Goal: Information Seeking & Learning: Learn about a topic

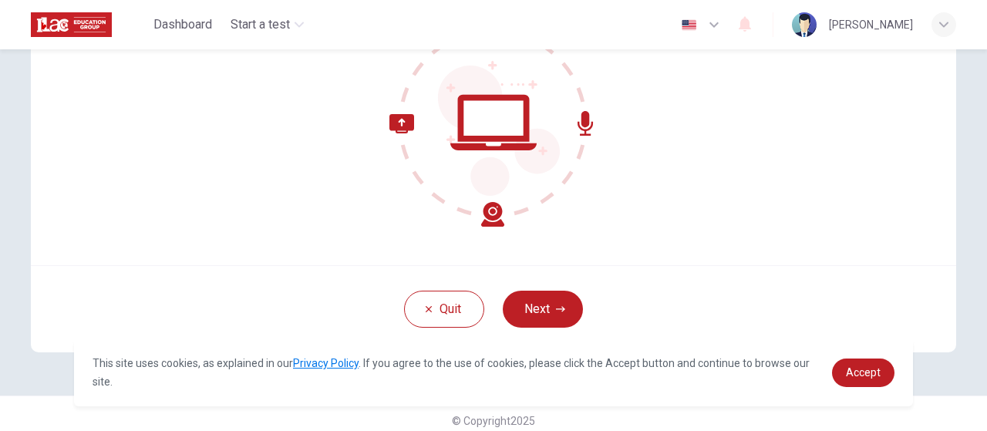
scroll to position [211, 0]
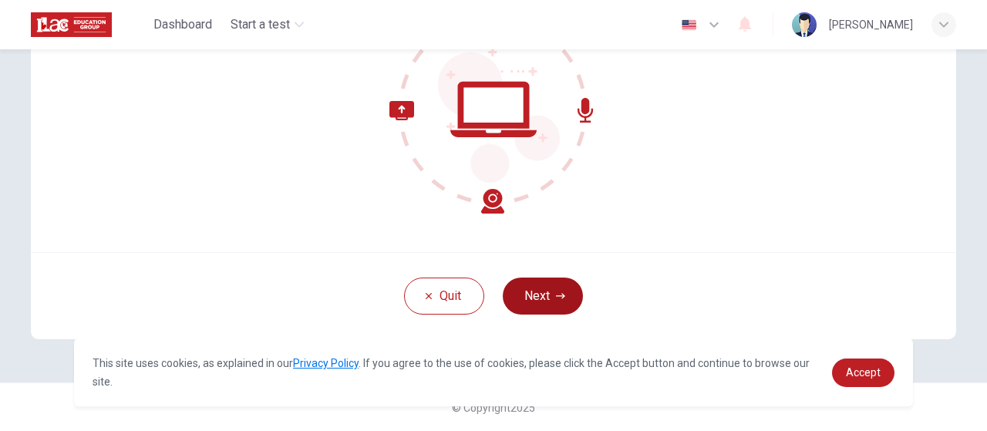
click at [551, 312] on button "Next" at bounding box center [543, 296] width 80 height 37
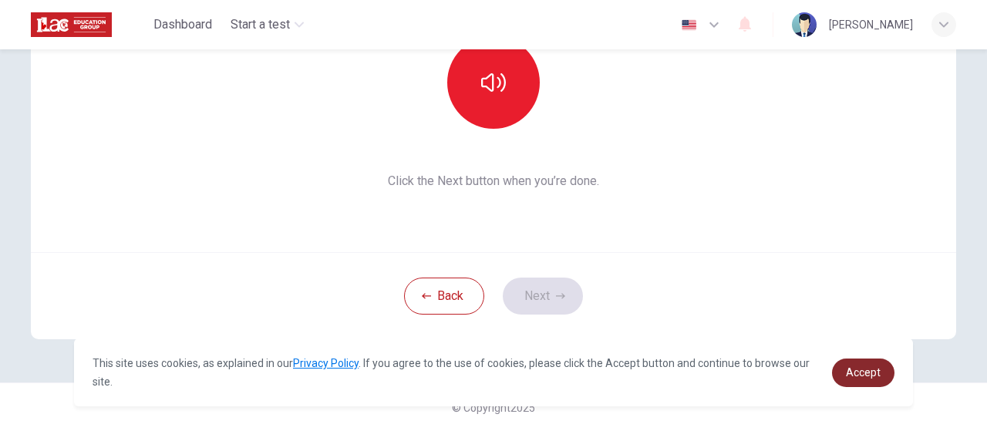
click at [856, 379] on span "Accept" at bounding box center [863, 372] width 35 height 12
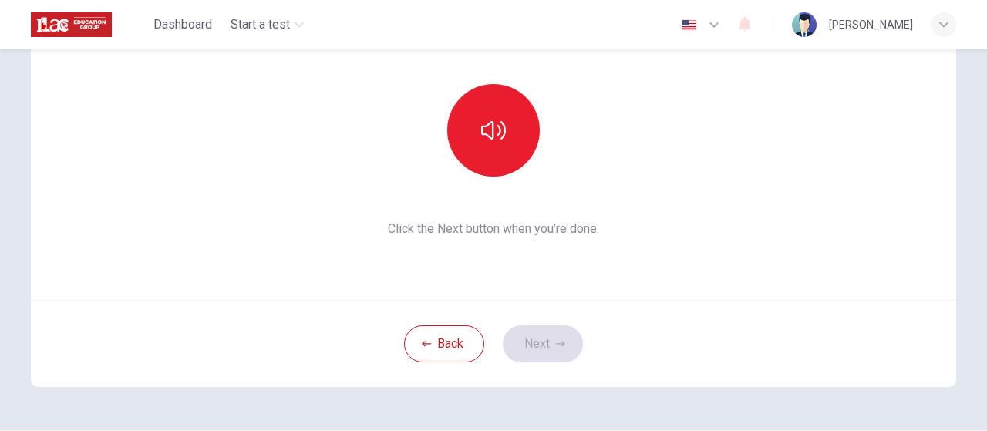
scroll to position [56, 0]
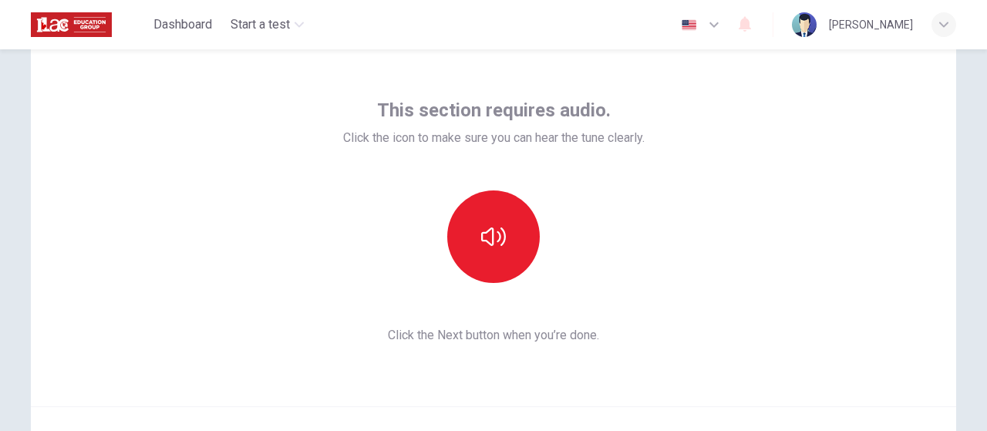
click at [646, 260] on div "This section requires audio. Click the icon to make sure you can hear the tune …" at bounding box center [494, 221] width 926 height 370
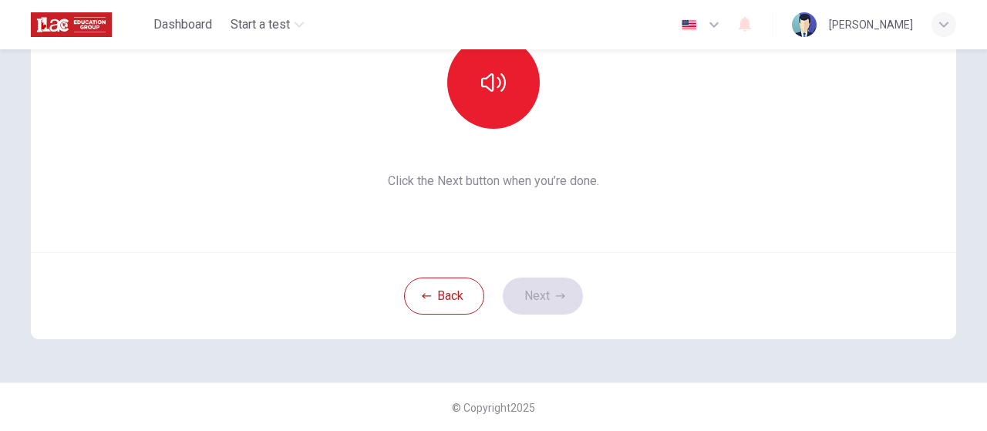
click at [554, 292] on div "Back Next" at bounding box center [494, 295] width 926 height 87
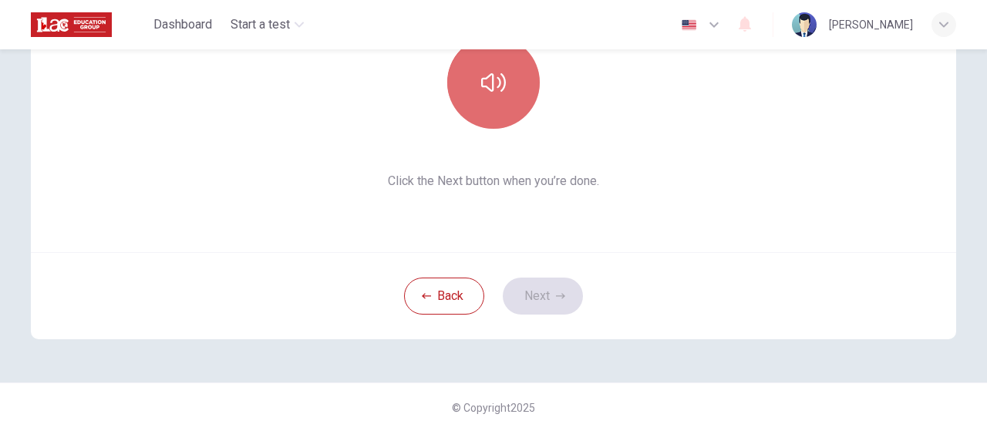
click at [481, 99] on button "button" at bounding box center [493, 82] width 93 height 93
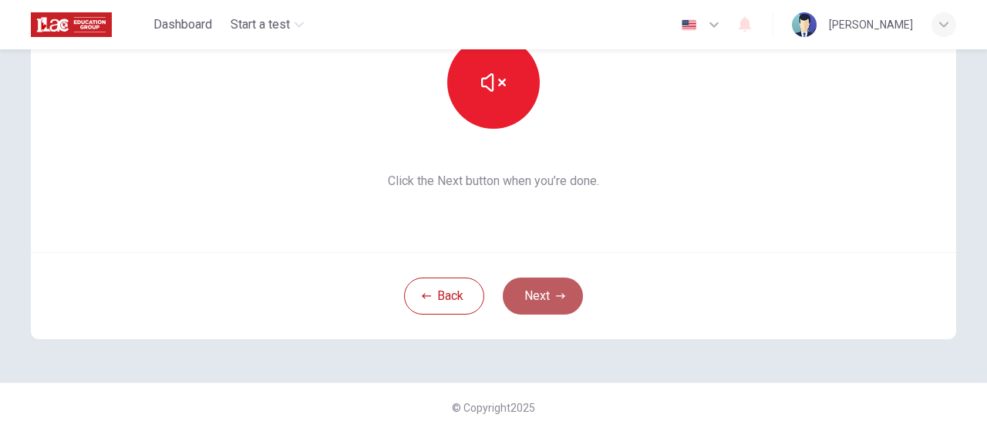
click at [555, 305] on button "Next" at bounding box center [543, 296] width 80 height 37
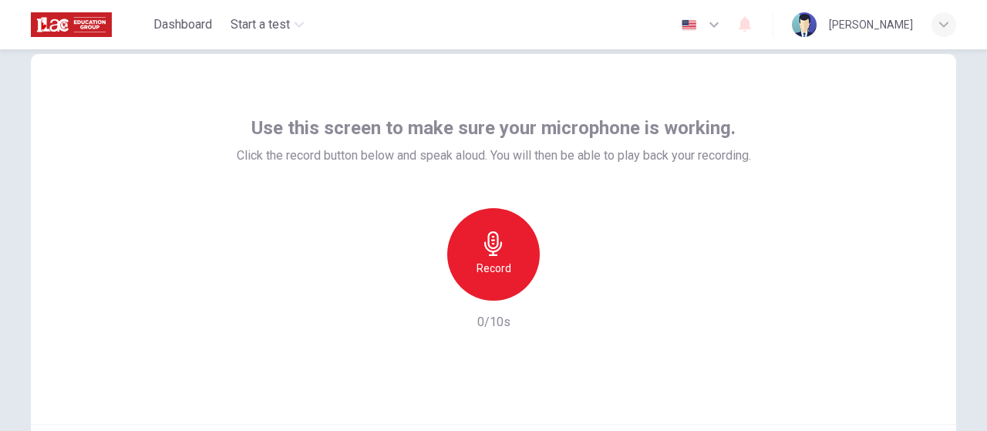
scroll to position [0, 0]
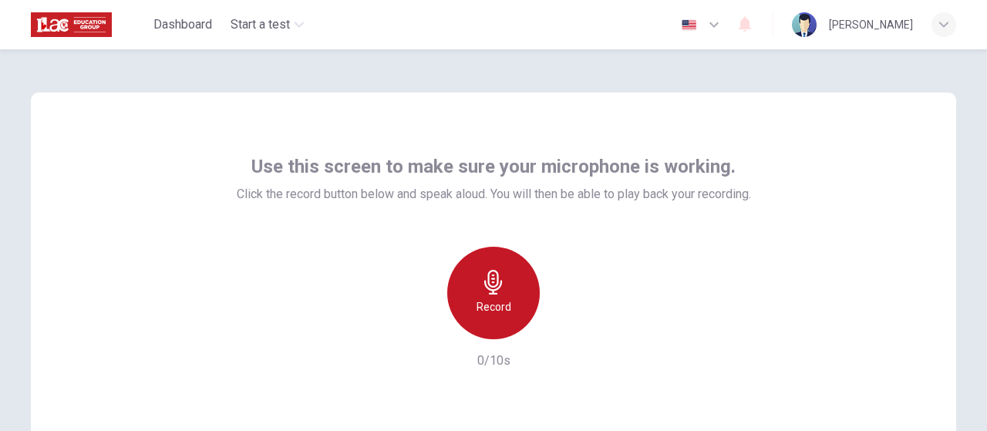
click at [481, 287] on icon "button" at bounding box center [493, 282] width 25 height 25
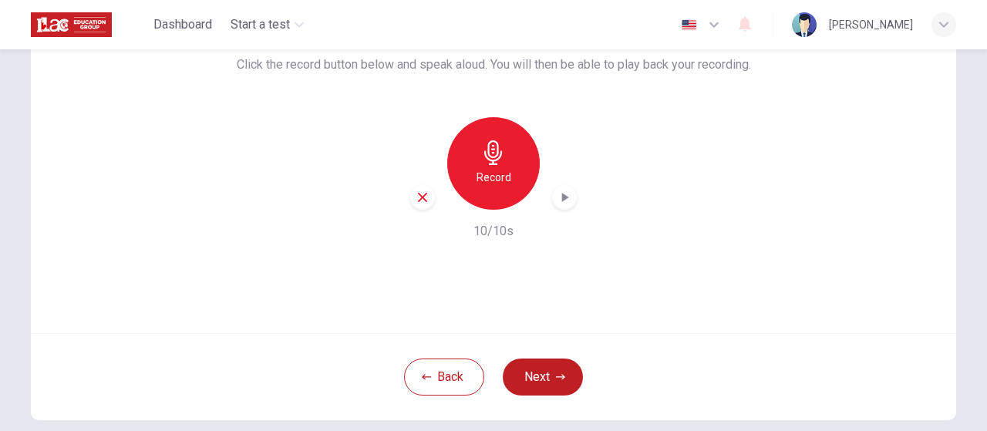
scroll to position [154, 0]
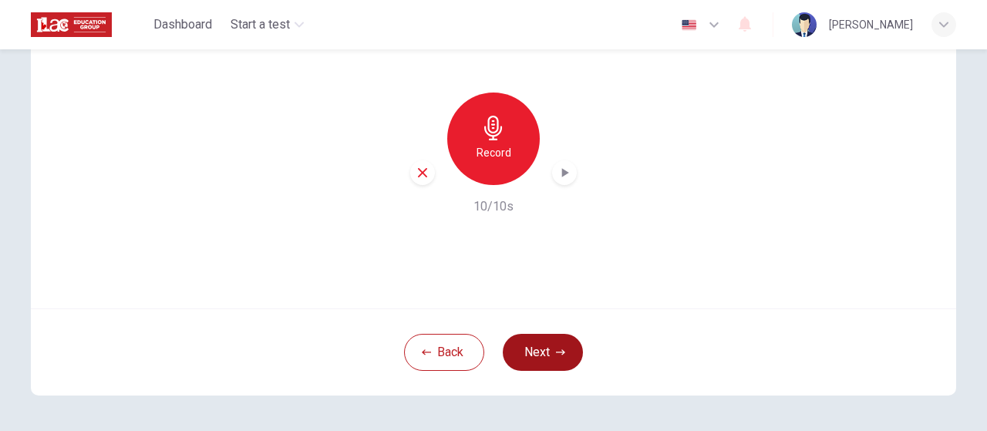
click at [547, 348] on button "Next" at bounding box center [543, 352] width 80 height 37
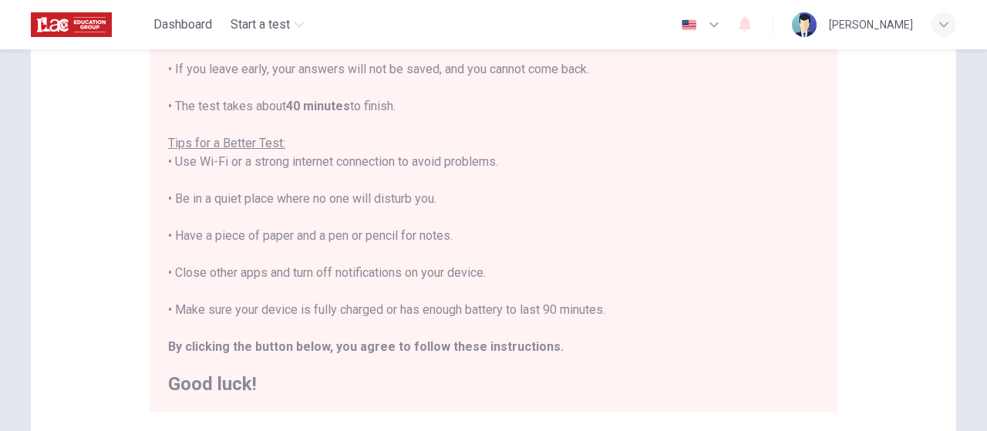
scroll to position [309, 0]
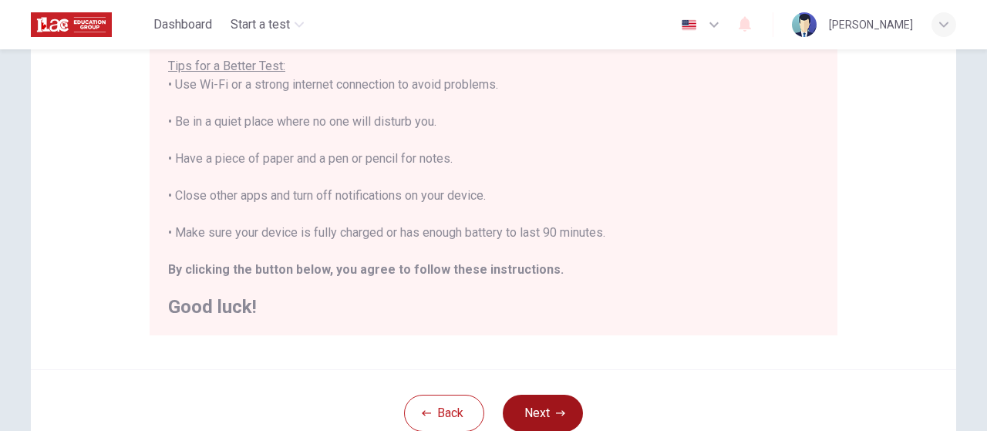
click at [545, 419] on button "Next" at bounding box center [543, 413] width 80 height 37
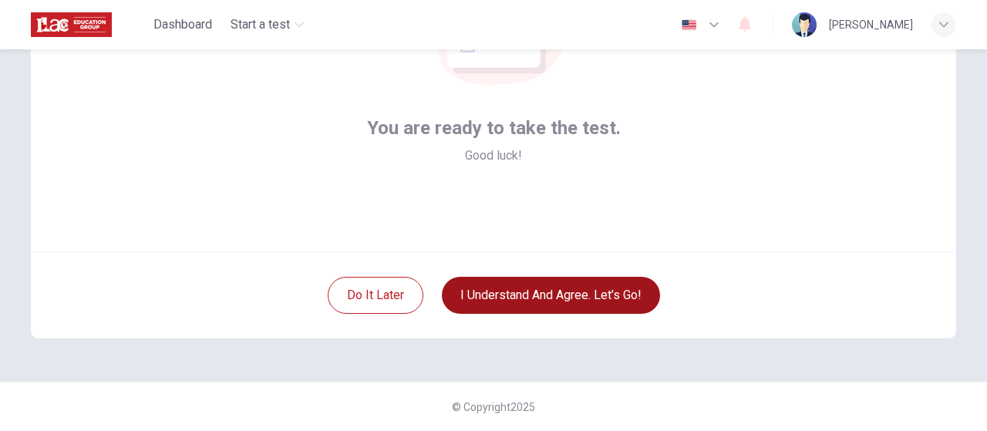
scroll to position [211, 0]
click at [610, 285] on button "I understand and agree. Let’s go!" at bounding box center [551, 296] width 218 height 37
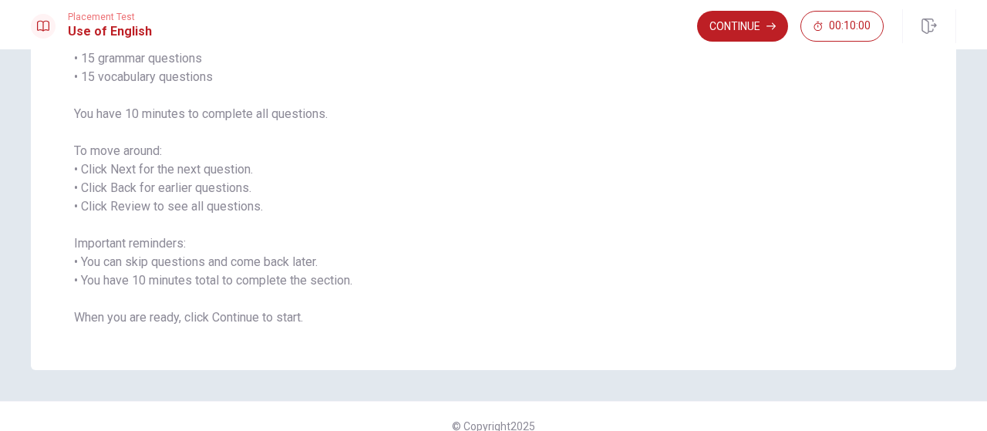
scroll to position [173, 0]
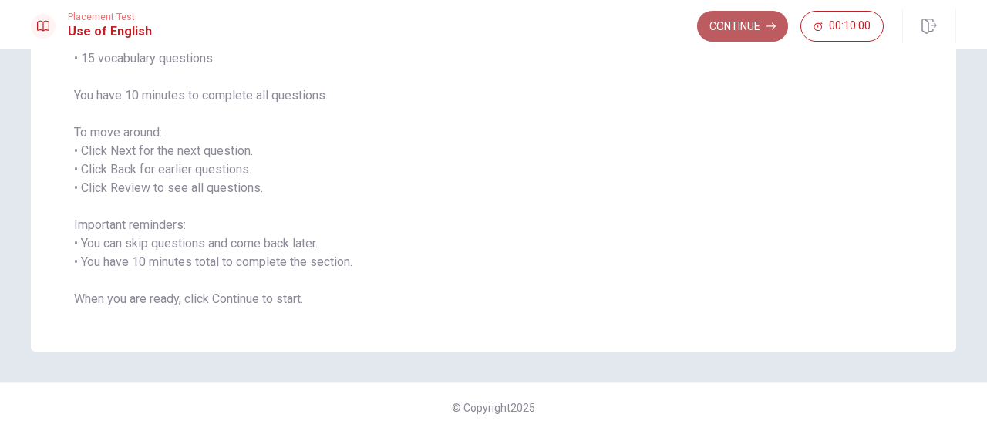
click at [754, 25] on button "Continue" at bounding box center [742, 26] width 91 height 31
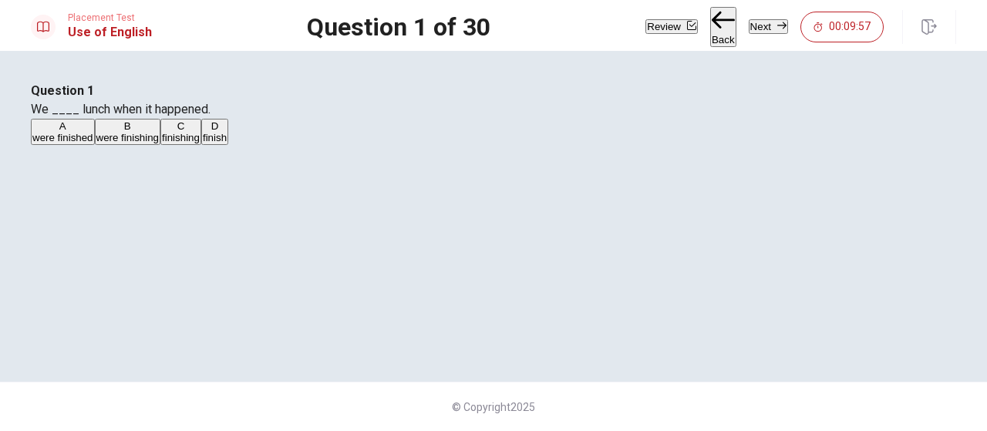
scroll to position [77, 0]
click at [160, 143] on span "were finishing" at bounding box center [127, 138] width 63 height 12
click at [758, 23] on button "Next" at bounding box center [768, 26] width 39 height 15
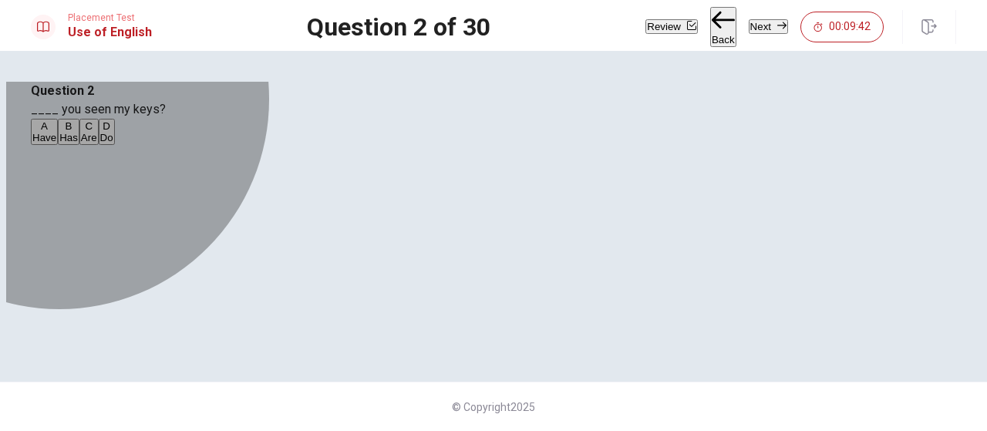
click at [56, 143] on span "Have" at bounding box center [44, 138] width 24 height 12
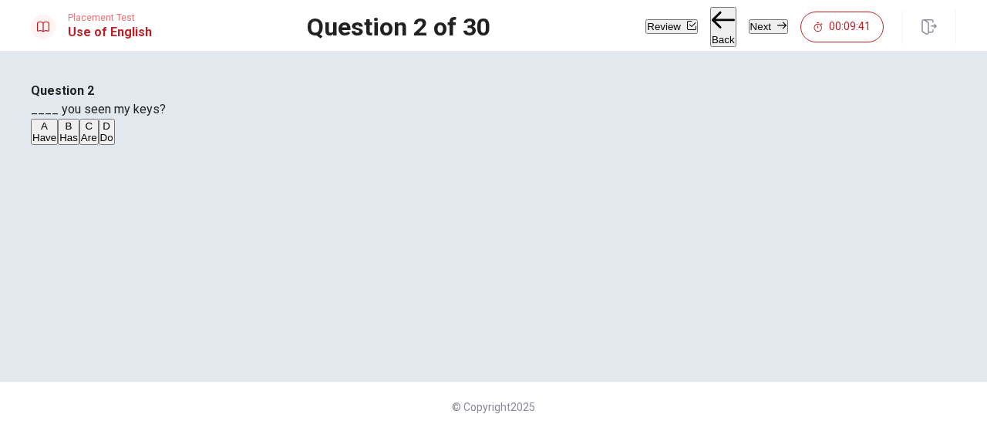
click at [749, 24] on button "Next" at bounding box center [768, 26] width 39 height 15
click at [121, 143] on span "will meet" at bounding box center [101, 138] width 40 height 12
click at [778, 25] on icon "button" at bounding box center [782, 25] width 9 height 7
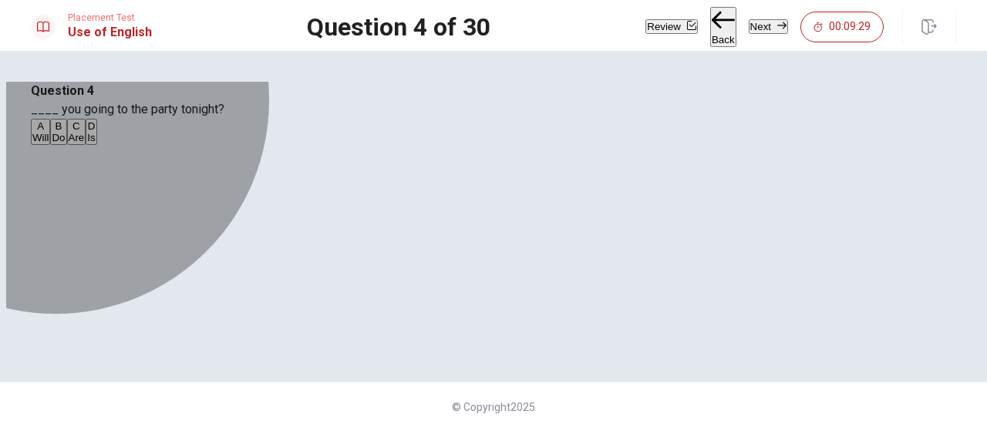
click at [85, 143] on span "Are" at bounding box center [77, 138] width 16 height 12
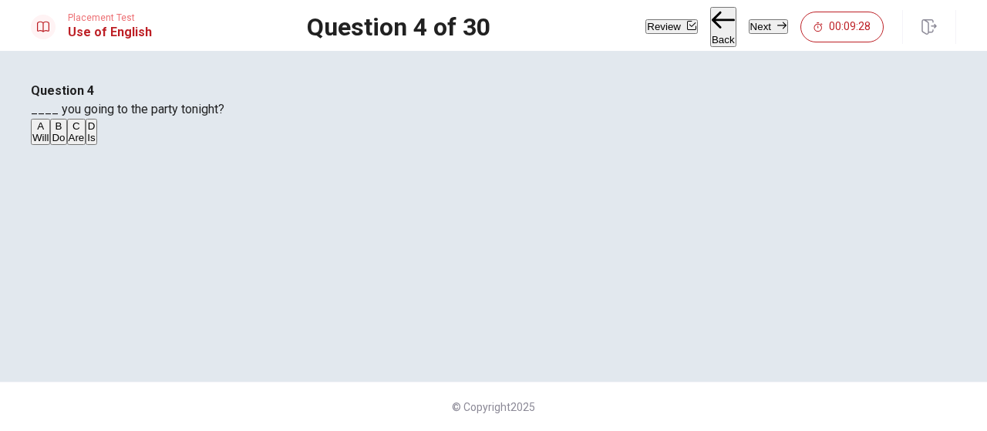
click at [778, 23] on icon "button" at bounding box center [782, 25] width 9 height 9
click at [106, 143] on span "read" at bounding box center [95, 138] width 21 height 12
click at [749, 27] on button "Next" at bounding box center [768, 26] width 39 height 15
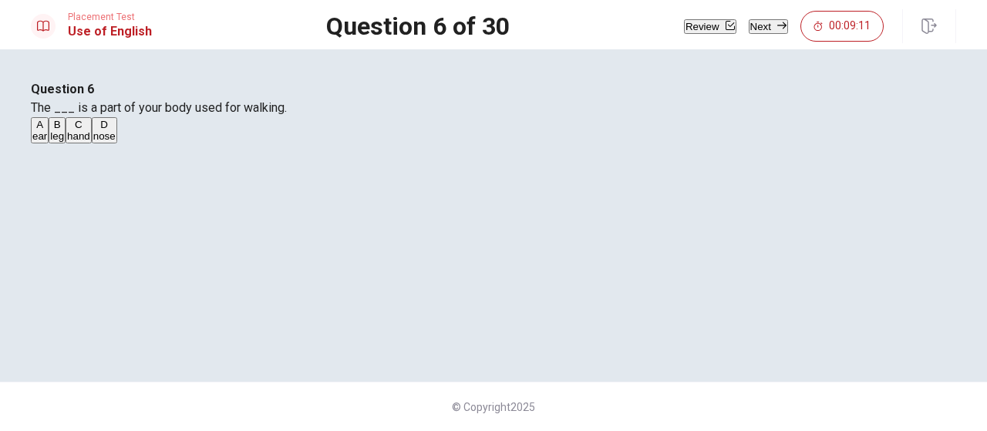
click at [64, 142] on span "leg" at bounding box center [57, 136] width 14 height 12
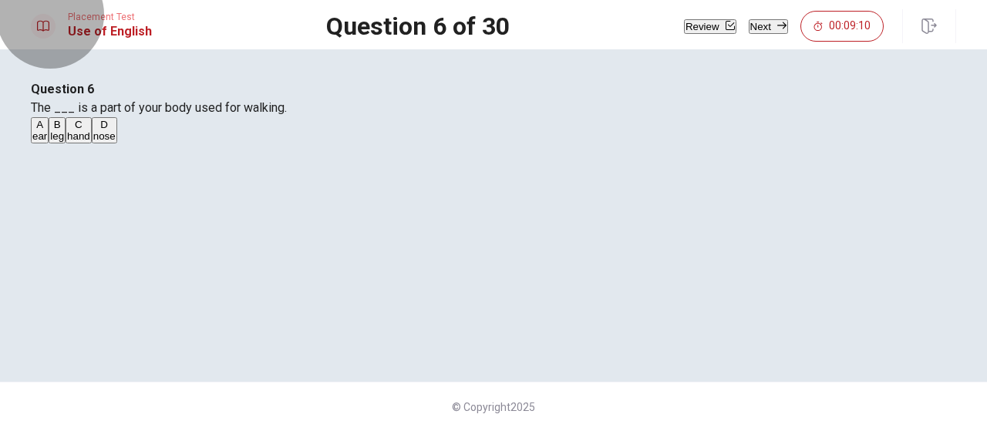
click at [778, 25] on icon "button" at bounding box center [782, 25] width 9 height 9
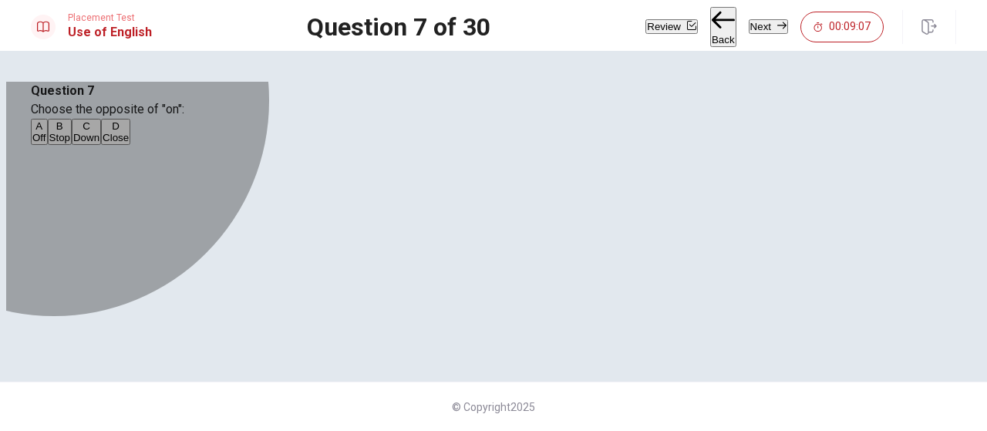
click at [46, 143] on span "Off" at bounding box center [39, 138] width 14 height 12
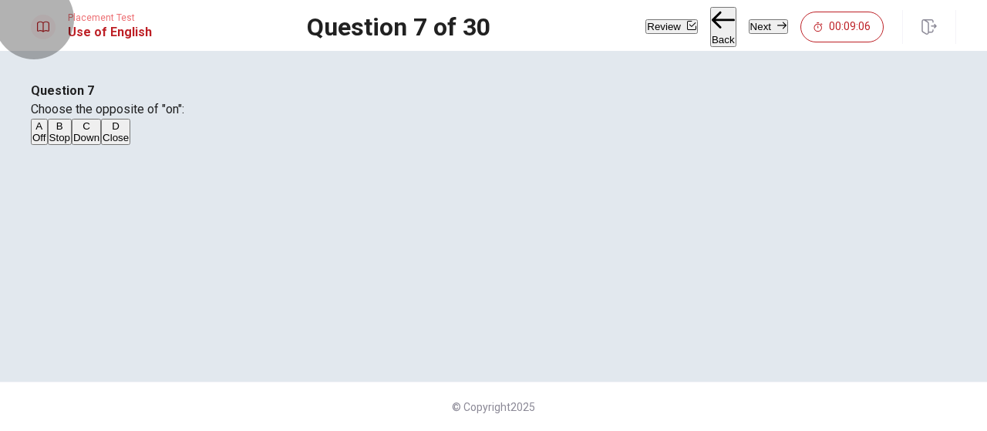
click at [756, 30] on button "Next" at bounding box center [768, 26] width 39 height 15
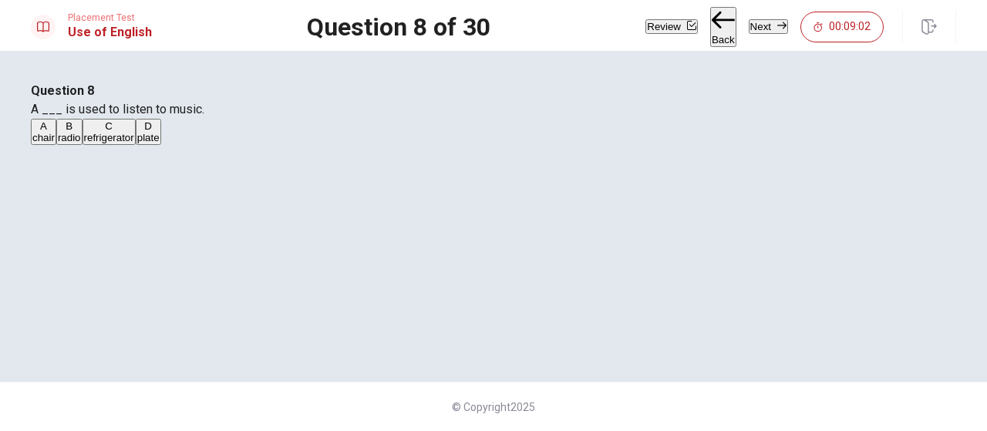
click at [81, 143] on span "radio" at bounding box center [69, 138] width 23 height 12
click at [750, 31] on button "Next" at bounding box center [768, 26] width 39 height 15
click at [54, 143] on span "Hate" at bounding box center [43, 138] width 22 height 12
click at [749, 25] on button "Next" at bounding box center [768, 26] width 39 height 15
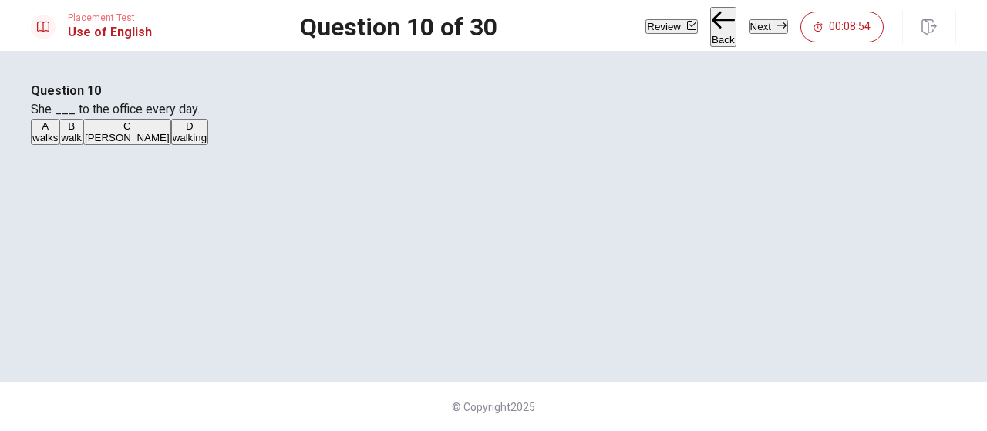
click at [58, 143] on span "walks" at bounding box center [44, 138] width 25 height 12
click at [749, 31] on button "Next" at bounding box center [768, 26] width 39 height 15
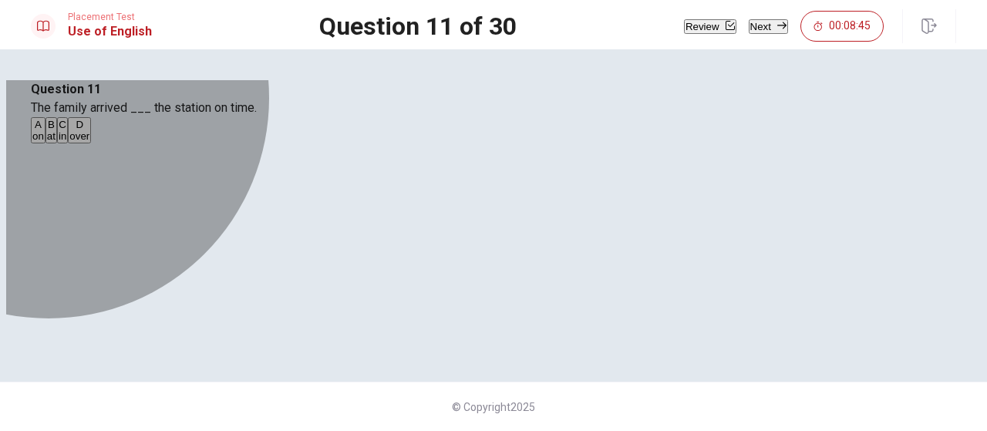
click at [44, 142] on span "on" at bounding box center [38, 136] width 12 height 12
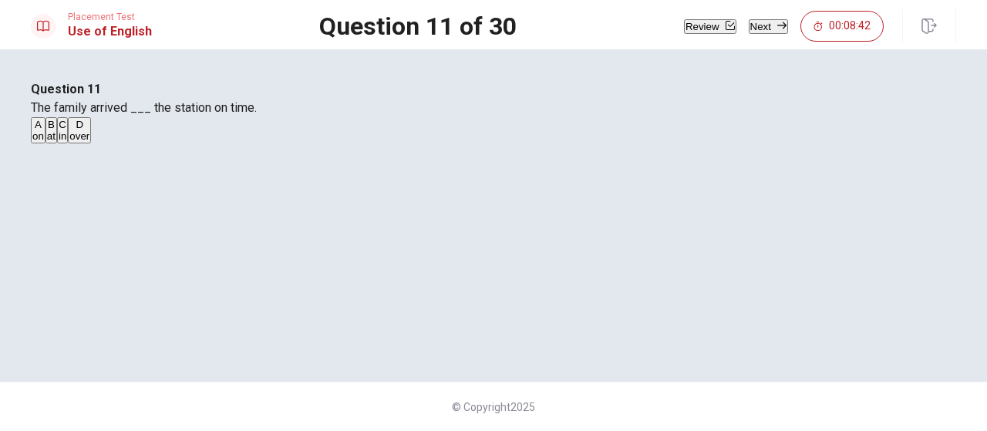
click at [56, 142] on span "at" at bounding box center [51, 136] width 8 height 12
click at [749, 29] on button "Next" at bounding box center [768, 26] width 39 height 15
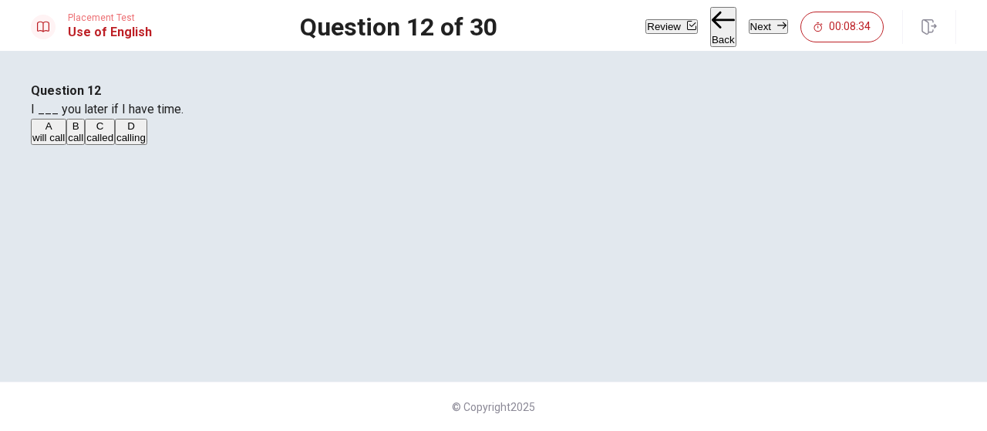
click at [65, 143] on span "will call" at bounding box center [48, 138] width 32 height 12
click at [751, 29] on button "Next" at bounding box center [768, 26] width 39 height 15
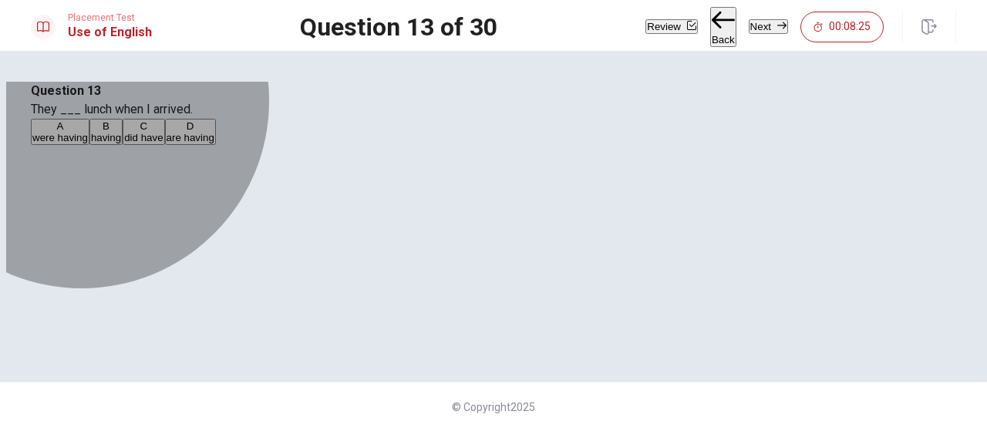
click at [88, 143] on span "were having" at bounding box center [60, 138] width 56 height 12
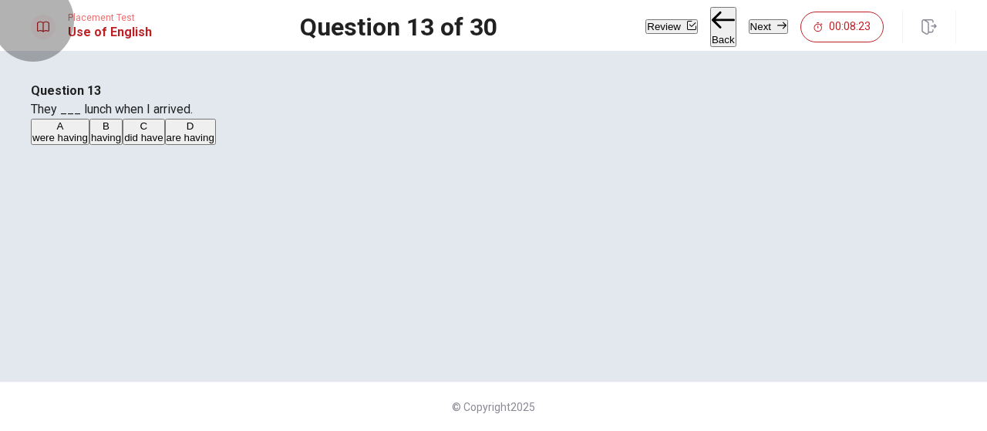
click at [755, 32] on button "Next" at bounding box center [768, 26] width 39 height 15
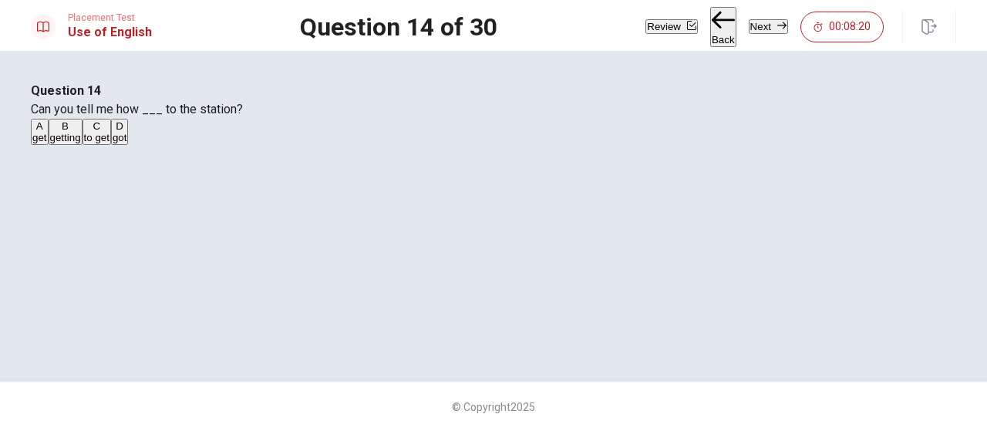
click at [110, 143] on span "to get" at bounding box center [96, 138] width 25 height 12
click at [761, 29] on button "Next" at bounding box center [768, 26] width 39 height 15
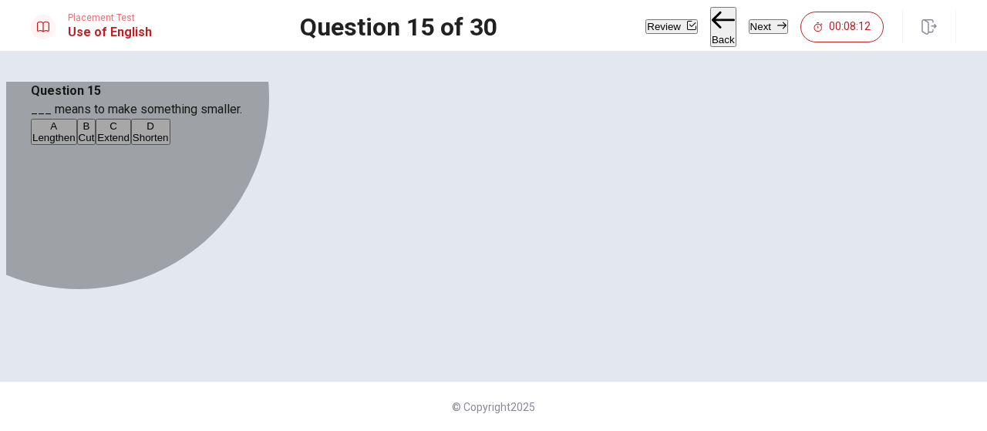
click at [169, 143] on span "Shorten" at bounding box center [151, 138] width 36 height 12
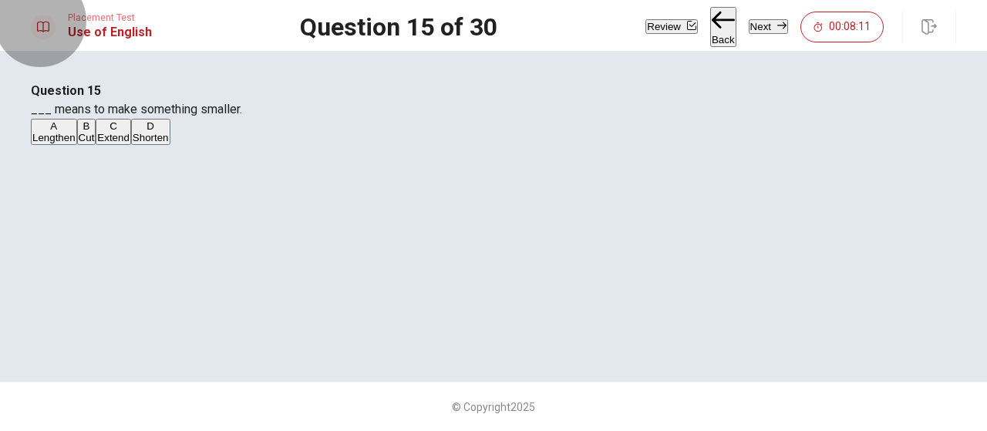
click at [762, 32] on button "Next" at bounding box center [768, 26] width 39 height 15
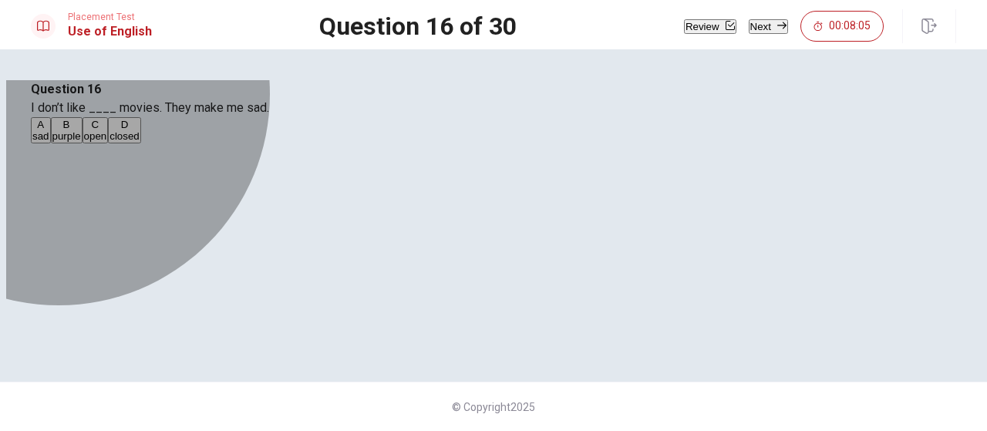
click at [49, 142] on span "sad" at bounding box center [40, 136] width 17 height 12
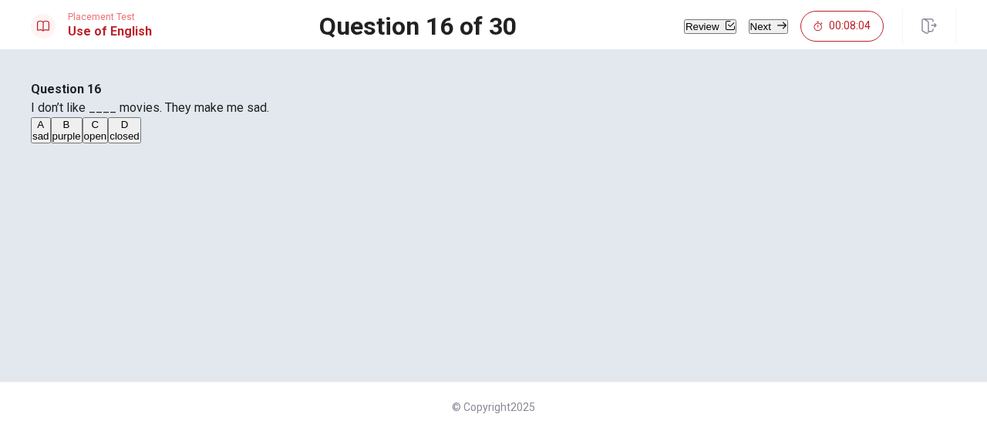
click at [754, 24] on button "Next" at bounding box center [768, 26] width 39 height 15
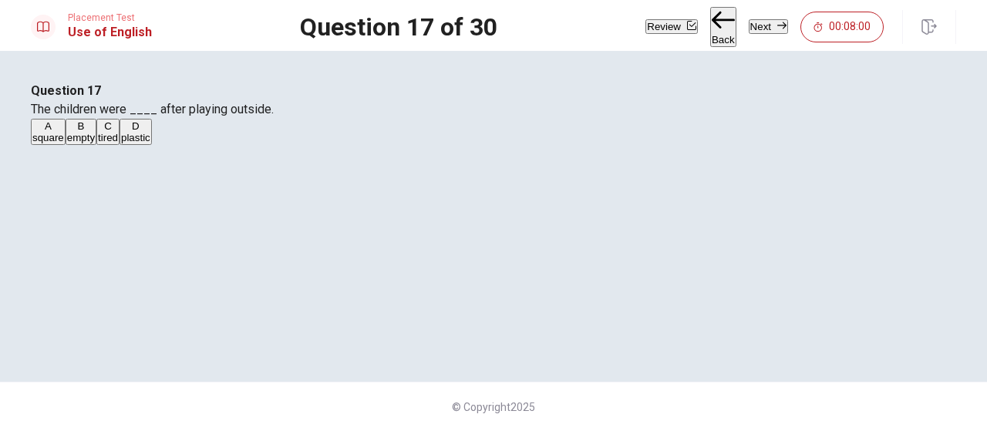
click at [118, 143] on span "tired" at bounding box center [108, 138] width 20 height 12
click at [749, 23] on button "Next" at bounding box center [768, 26] width 39 height 15
click at [61, 143] on span "boring" at bounding box center [46, 138] width 29 height 12
click at [760, 21] on button "Next" at bounding box center [768, 26] width 39 height 15
click at [118, 143] on span "memory" at bounding box center [99, 138] width 37 height 12
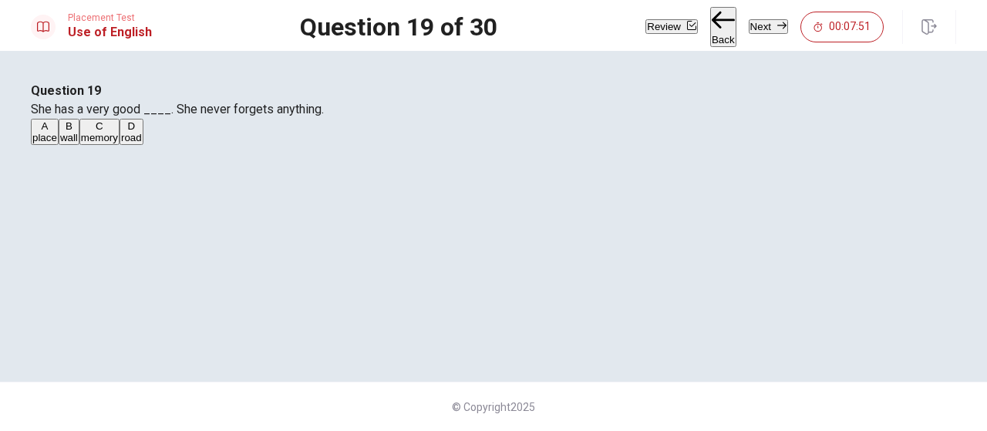
click at [778, 26] on icon "button" at bounding box center [782, 25] width 9 height 7
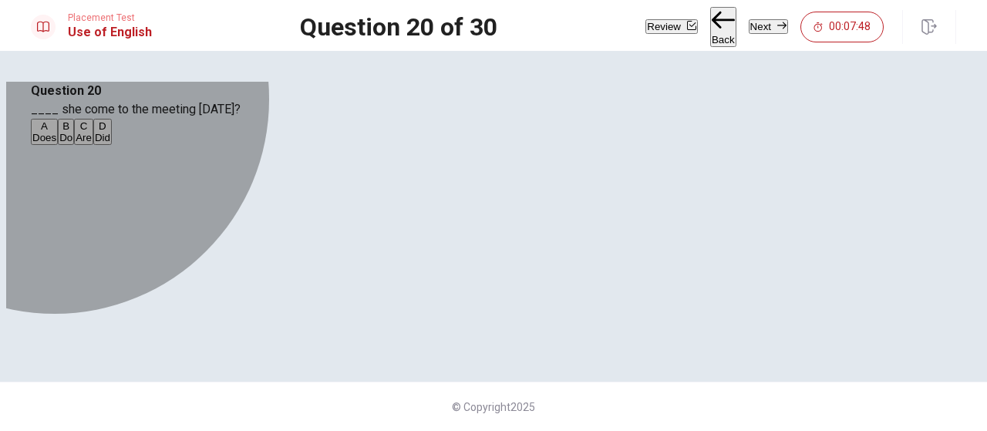
click at [56, 143] on span "Does" at bounding box center [44, 138] width 24 height 12
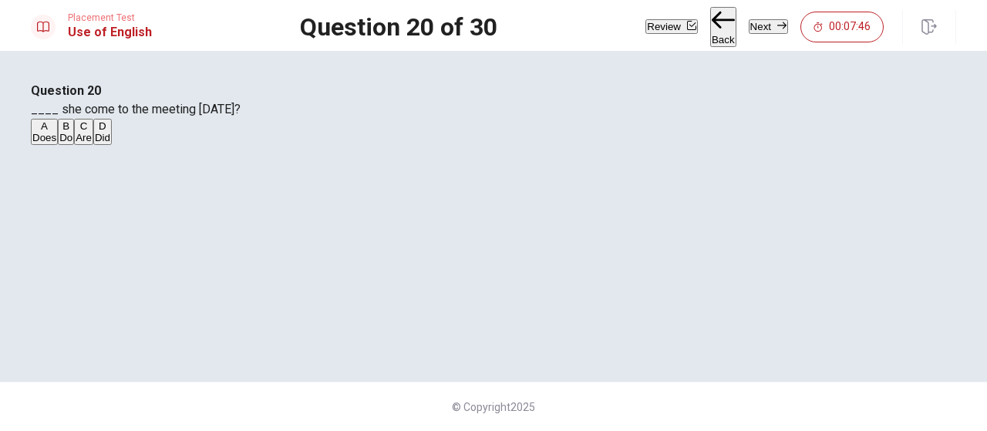
click at [763, 28] on button "Next" at bounding box center [768, 26] width 39 height 15
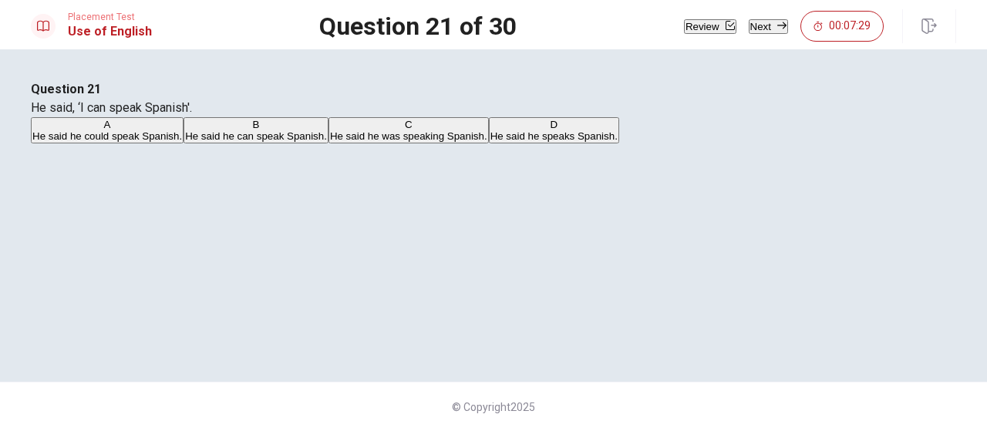
click at [327, 142] on span "He said he can speak Spanish." at bounding box center [256, 136] width 142 height 12
click at [491, 142] on span "He said he speaks Spanish." at bounding box center [554, 136] width 127 height 12
click at [762, 27] on button "Next" at bounding box center [768, 26] width 39 height 15
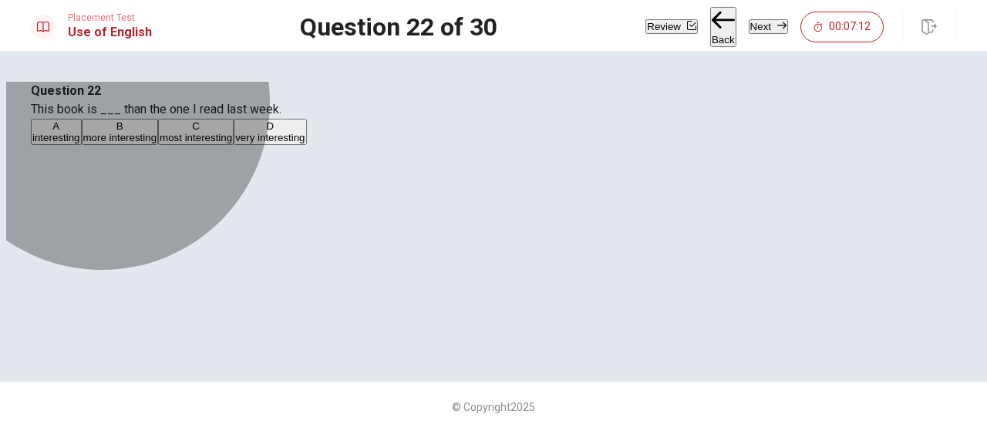
click at [157, 143] on span "more interesting" at bounding box center [120, 138] width 74 height 12
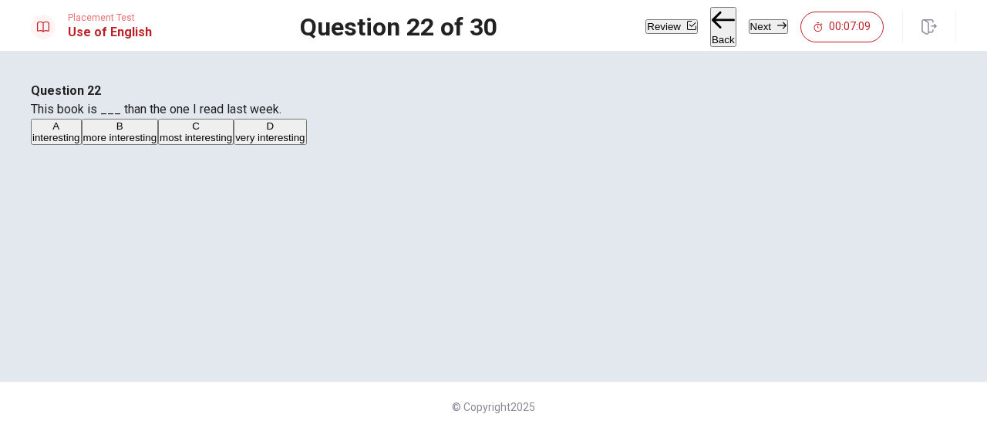
click at [763, 30] on button "Next" at bounding box center [768, 26] width 39 height 15
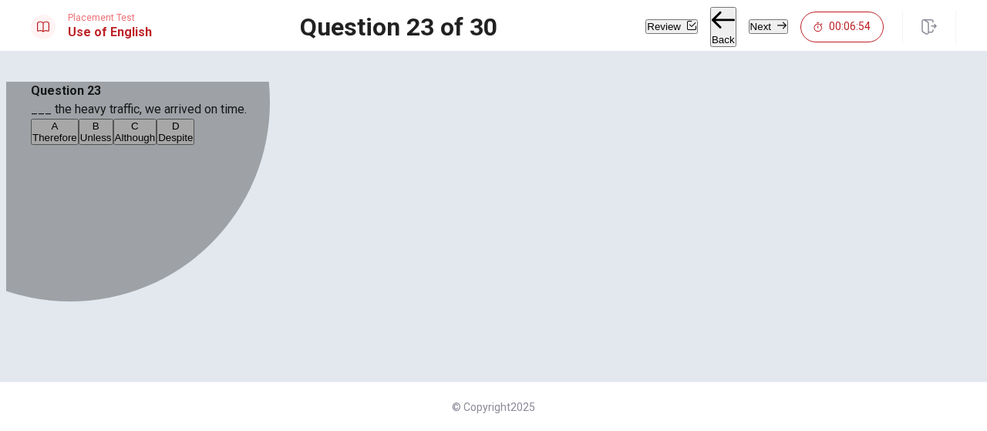
click at [156, 143] on span "Although" at bounding box center [135, 138] width 41 height 12
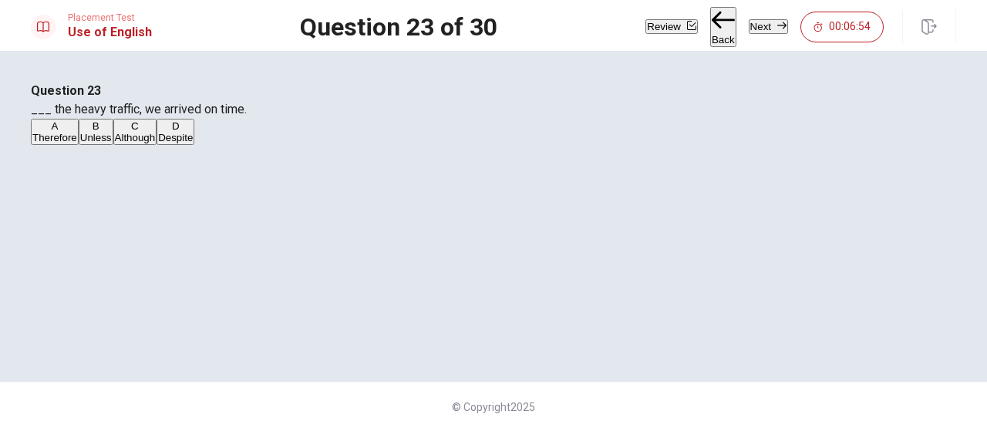
click at [765, 22] on button "Next" at bounding box center [768, 26] width 39 height 15
click at [127, 143] on span "leave" at bounding box center [114, 138] width 25 height 12
click at [758, 22] on button "Next" at bounding box center [768, 26] width 39 height 15
click at [110, 143] on span "delay" at bounding box center [98, 138] width 25 height 12
click at [749, 32] on button "Next" at bounding box center [768, 26] width 39 height 15
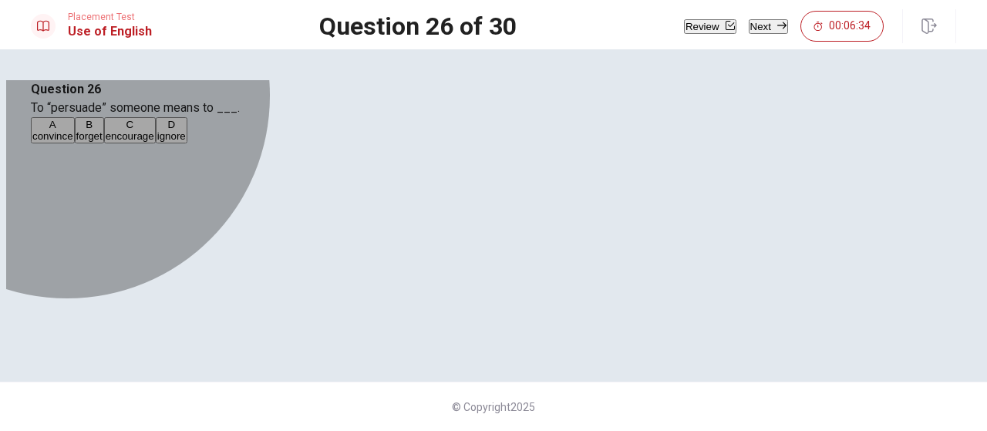
click at [73, 142] on span "convince" at bounding box center [52, 136] width 41 height 12
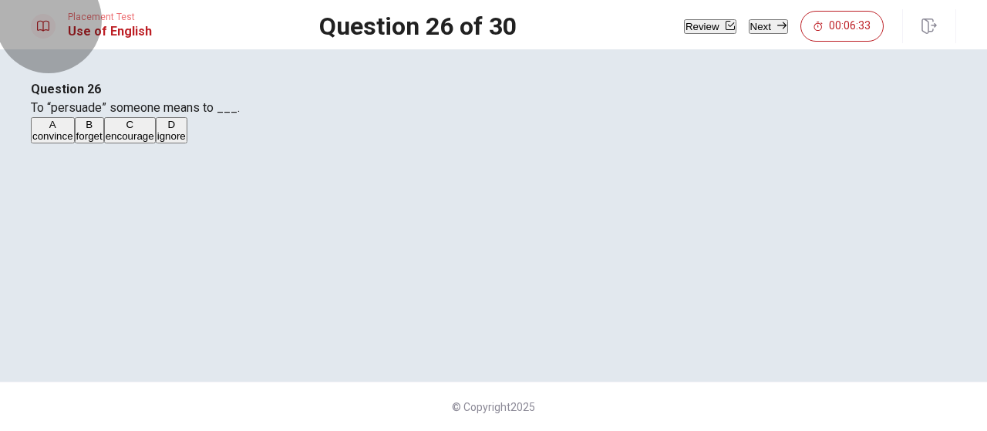
click at [771, 31] on button "Next" at bounding box center [768, 26] width 39 height 15
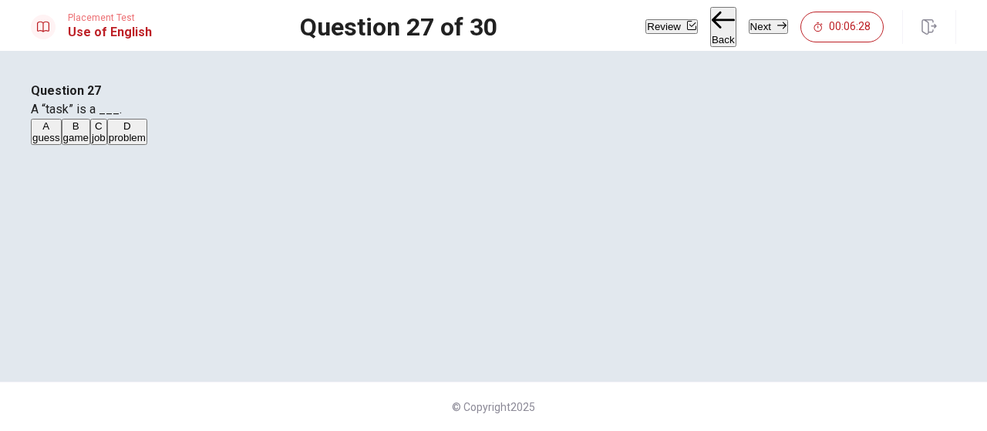
click at [106, 143] on span "job" at bounding box center [99, 138] width 14 height 12
click at [751, 24] on button "Next" at bounding box center [768, 26] width 39 height 15
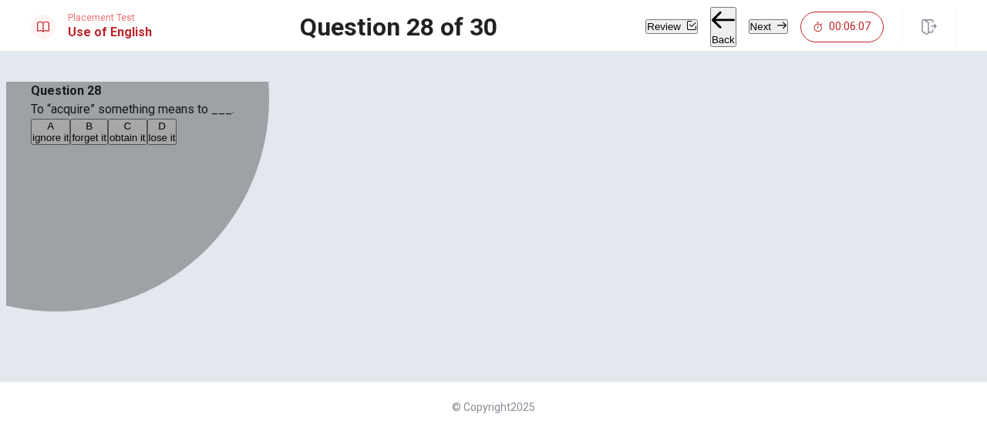
click at [146, 143] on span "obtain it" at bounding box center [128, 138] width 36 height 12
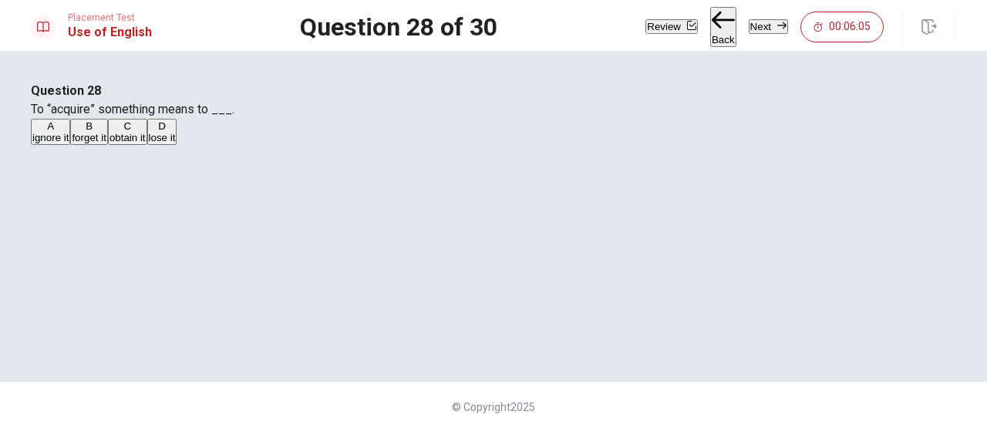
click at [778, 25] on icon "button" at bounding box center [782, 25] width 9 height 9
click at [58, 143] on span "reject" at bounding box center [44, 138] width 25 height 12
click at [139, 143] on span "deny" at bounding box center [127, 138] width 22 height 12
click at [759, 25] on button "Next" at bounding box center [768, 26] width 39 height 15
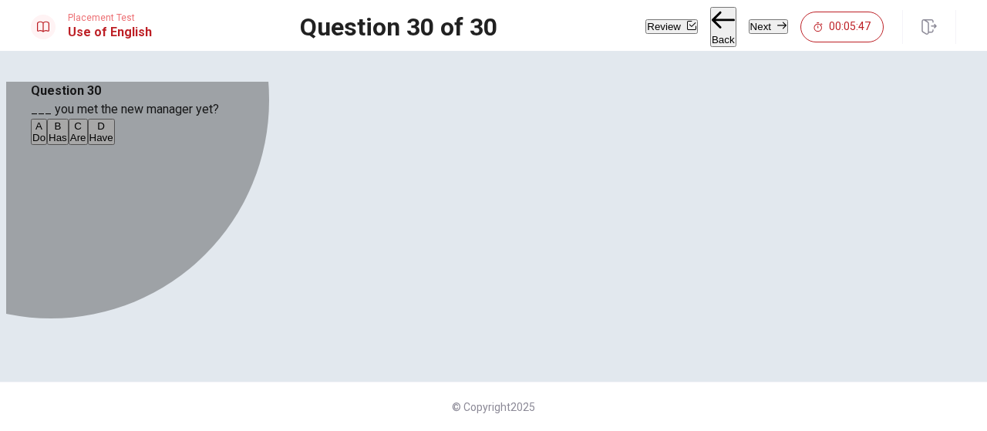
click at [46, 143] on span "Do" at bounding box center [38, 138] width 13 height 12
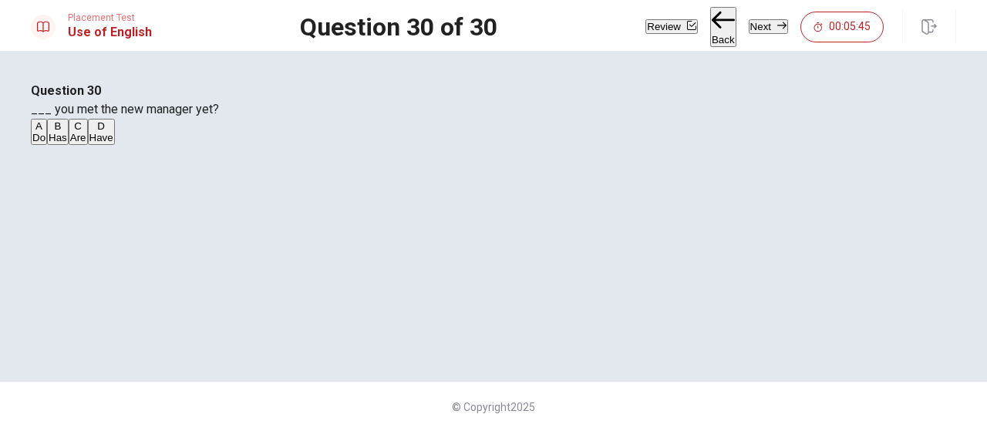
click at [759, 26] on button "Next" at bounding box center [768, 26] width 39 height 15
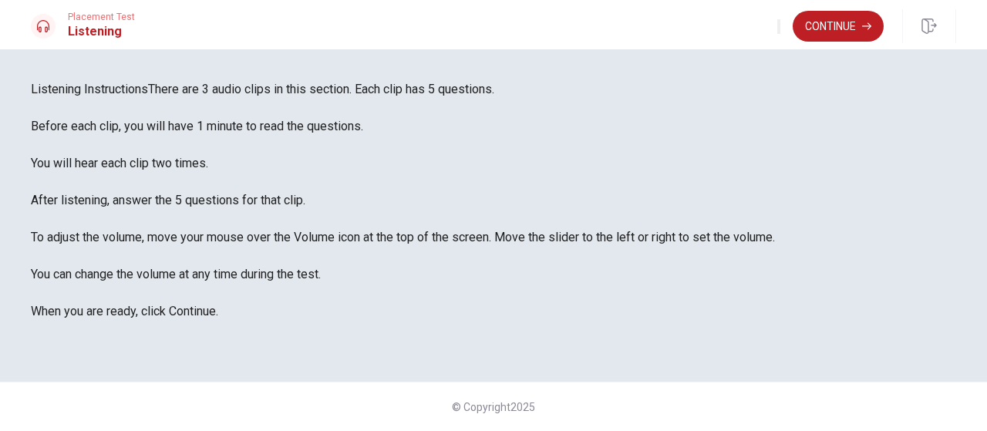
scroll to position [77, 0]
click at [829, 28] on button "Continue" at bounding box center [838, 26] width 91 height 31
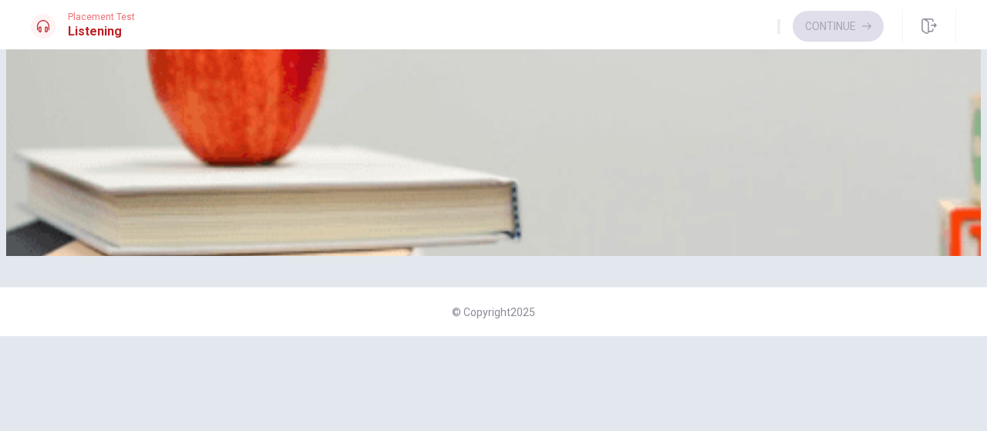
scroll to position [231, 0]
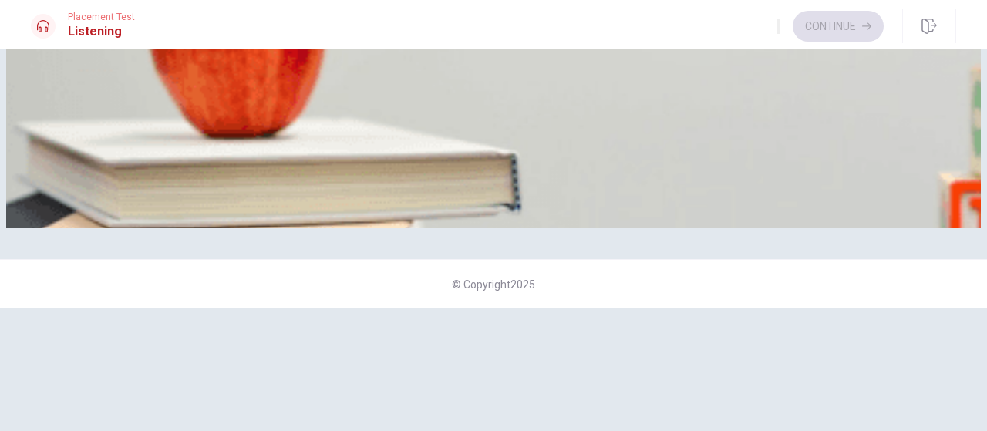
click at [98, 177] on span "A presentation" at bounding box center [65, 183] width 66 height 12
click at [187, 123] on span "A mix of visuals and text" at bounding box center [131, 118] width 110 height 12
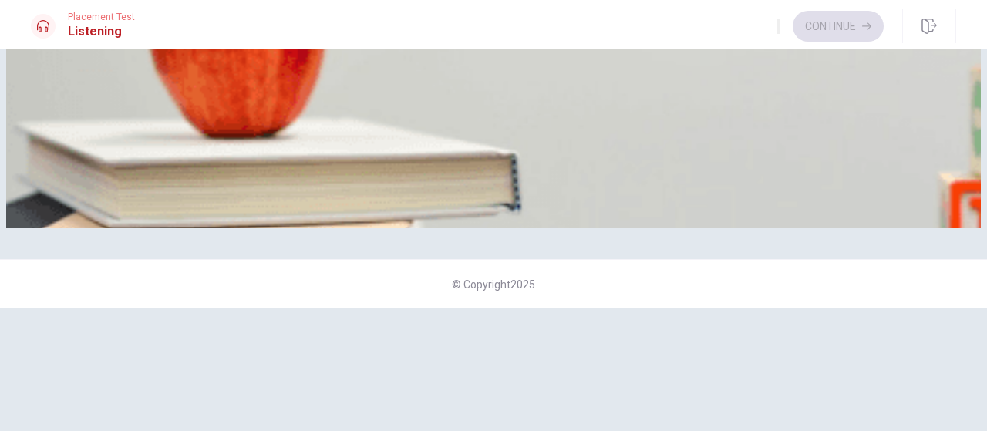
scroll to position [656, 0]
click at [116, 59] on span "She finds it helpful" at bounding box center [74, 53] width 84 height 12
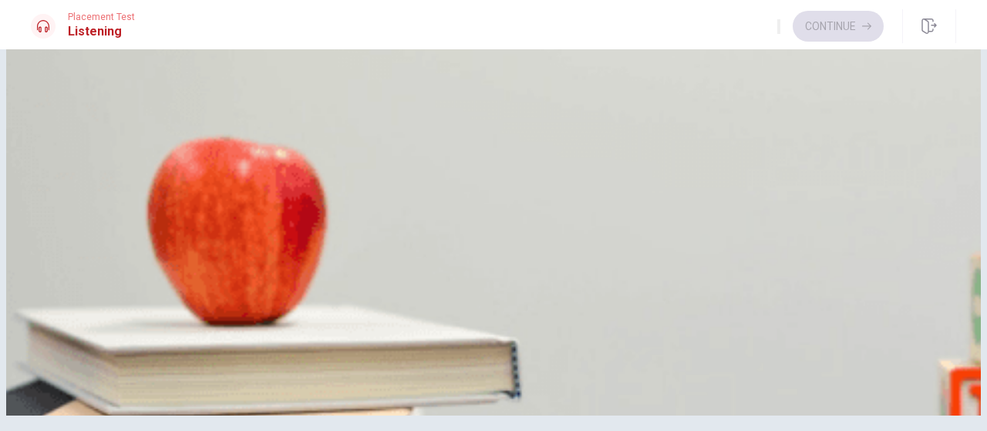
scroll to position [77, 0]
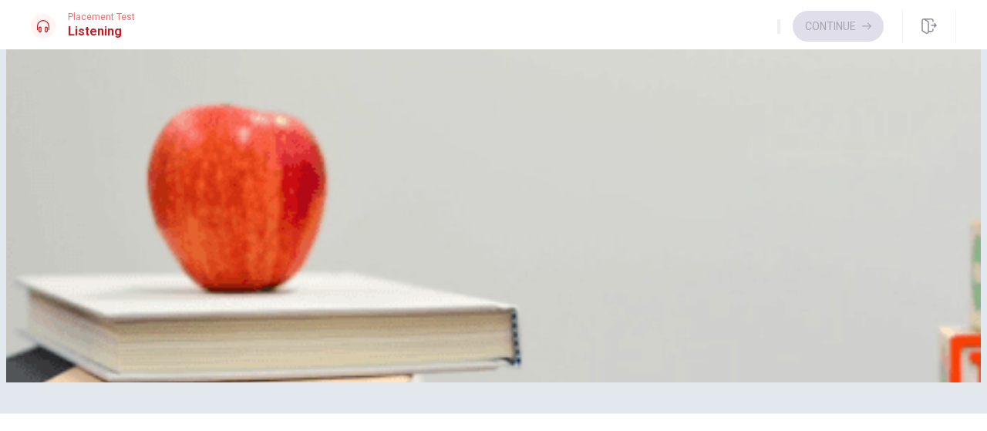
click at [503, 83] on span "It can be overwhelming" at bounding box center [450, 78] width 106 height 12
click at [856, 29] on button "Continue" at bounding box center [838, 26] width 91 height 31
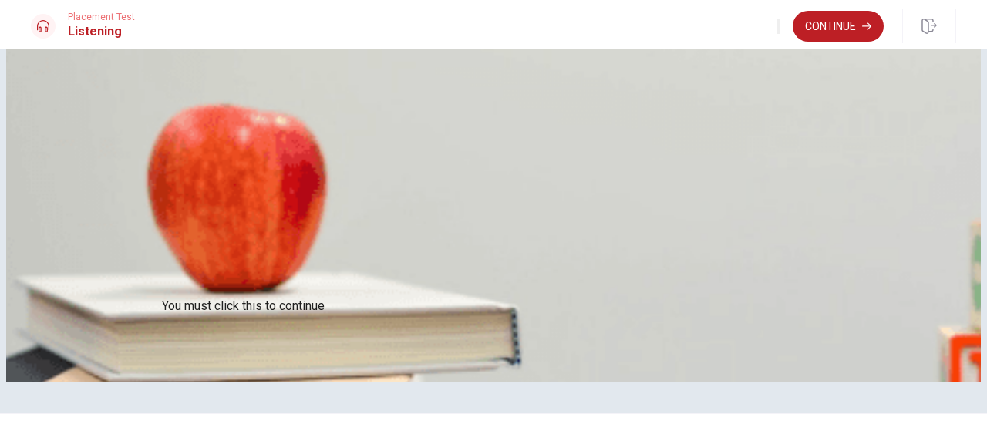
scroll to position [143, 0]
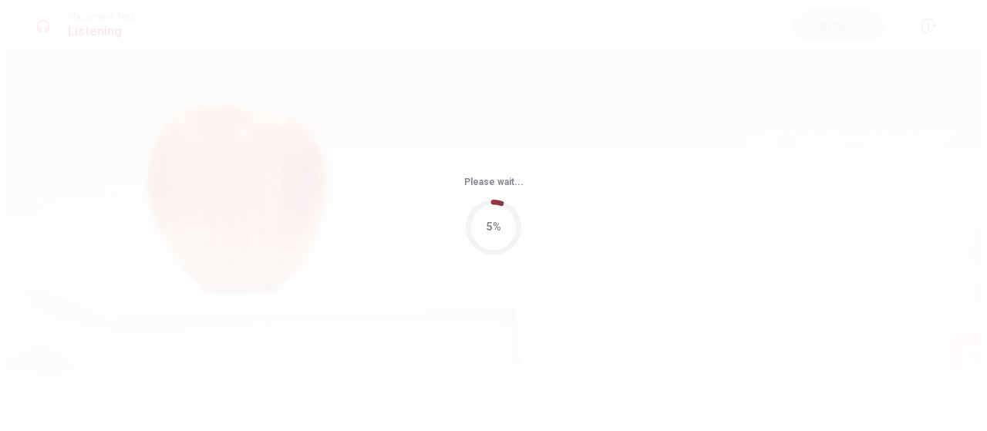
type input "47"
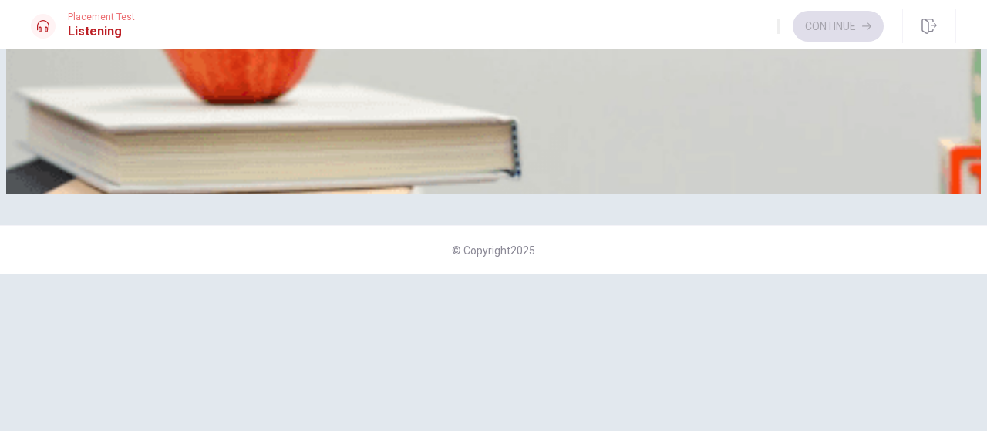
scroll to position [1428, 0]
click at [300, 154] on span "Have a picnic" at bounding box center [269, 149] width 62 height 12
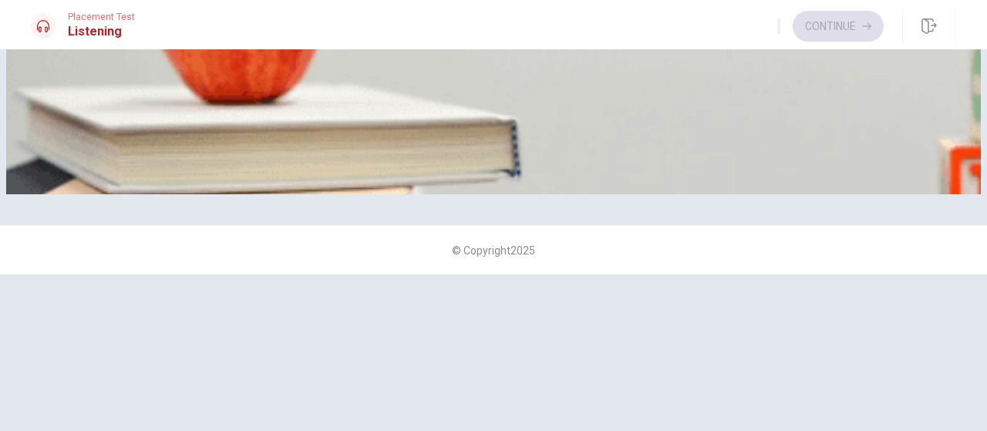
click at [153, 91] on button "A A blanket and sandwiches" at bounding box center [92, 78] width 122 height 26
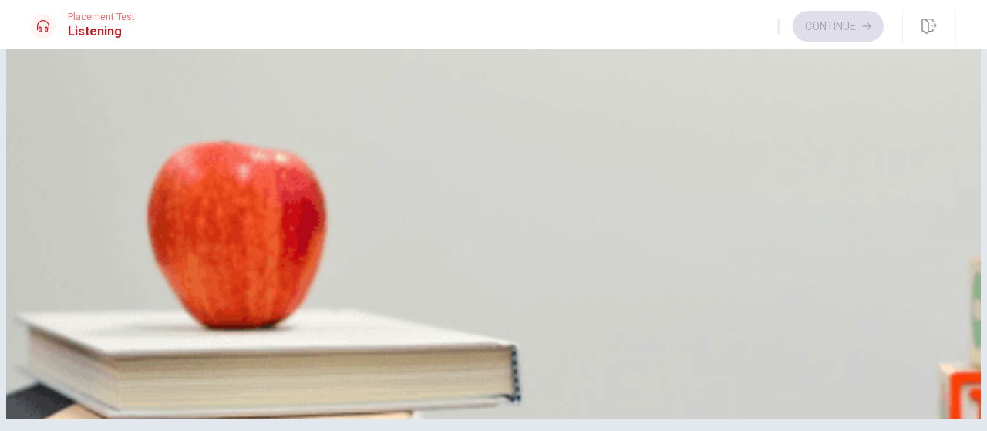
scroll to position [34, 0]
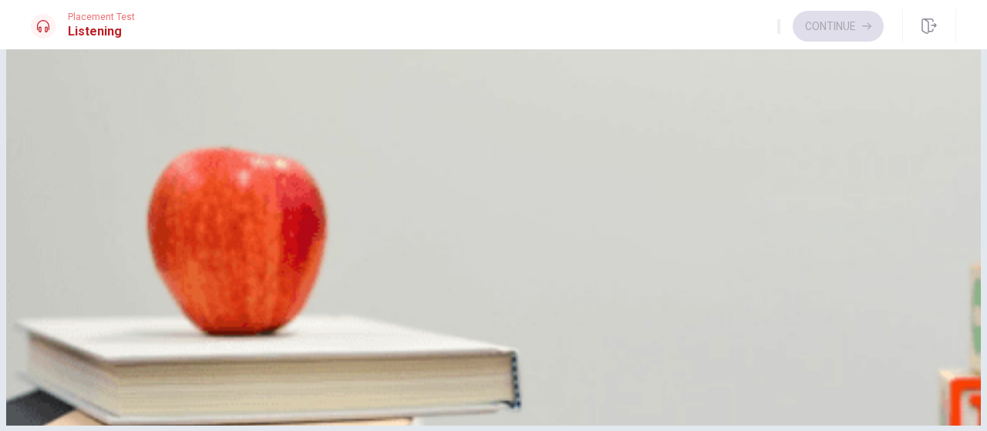
click at [175, 127] on span "Snacks and drinks" at bounding box center [133, 121] width 84 height 12
click at [258, 256] on span "At a park" at bounding box center [237, 251] width 41 height 12
click at [841, 15] on button "Continue" at bounding box center [838, 26] width 91 height 31
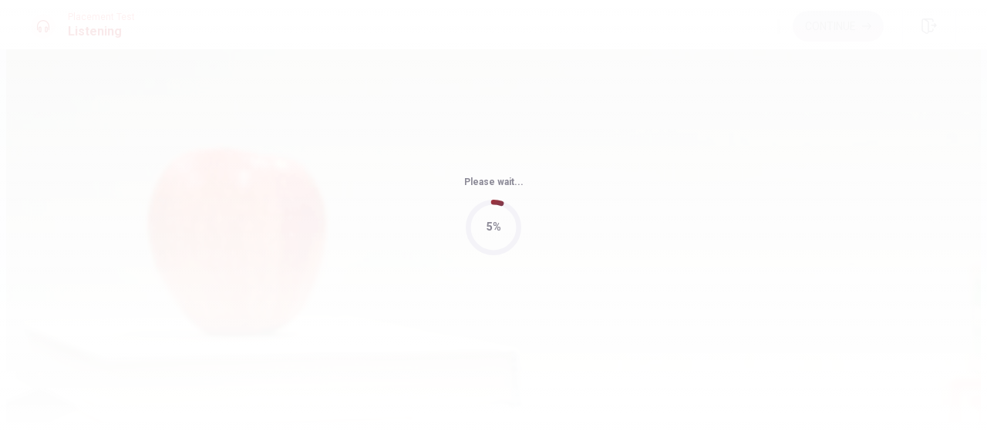
type input "56"
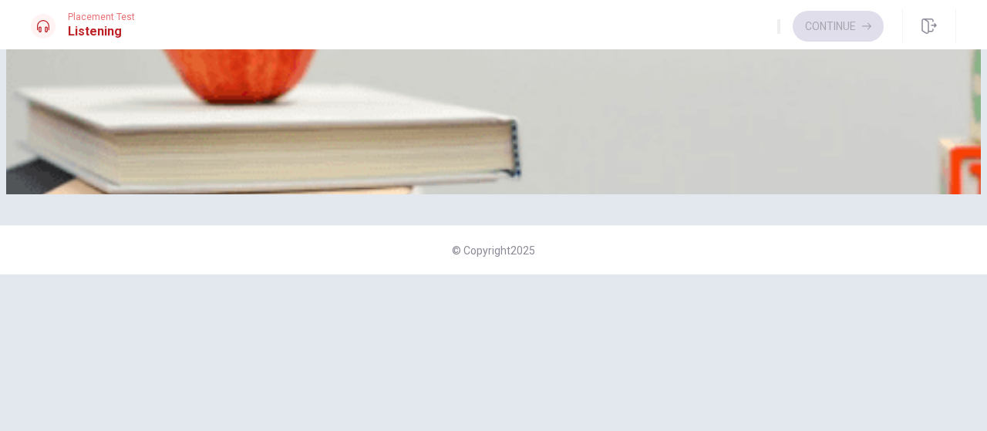
scroll to position [1351, 0]
click at [150, 154] on span "A road trip" at bounding box center [126, 149] width 47 height 12
click at [347, 25] on span "A scenic mountain route" at bounding box center [293, 19] width 110 height 12
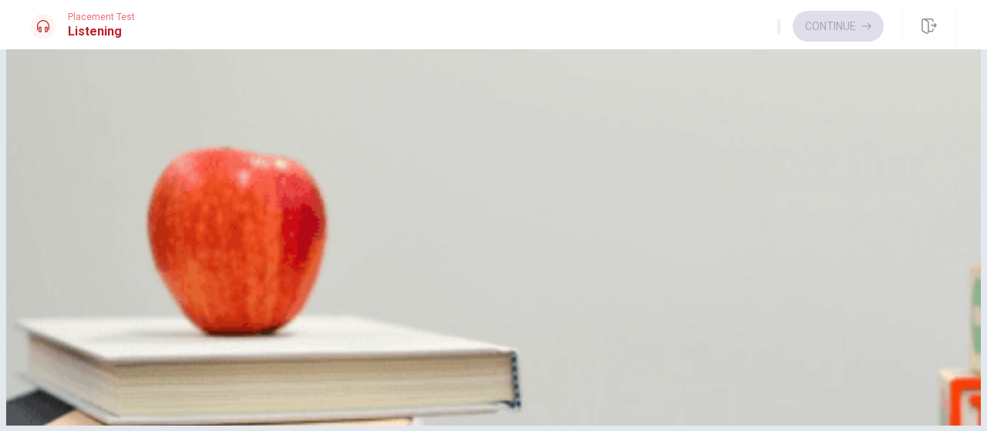
scroll to position [1234, 0]
click at [149, 309] on span "Because it’s peak season" at bounding box center [90, 315] width 116 height 12
click at [353, 127] on span "Make a checklist" at bounding box center [315, 121] width 76 height 12
click at [852, 31] on button "Continue" at bounding box center [838, 26] width 91 height 31
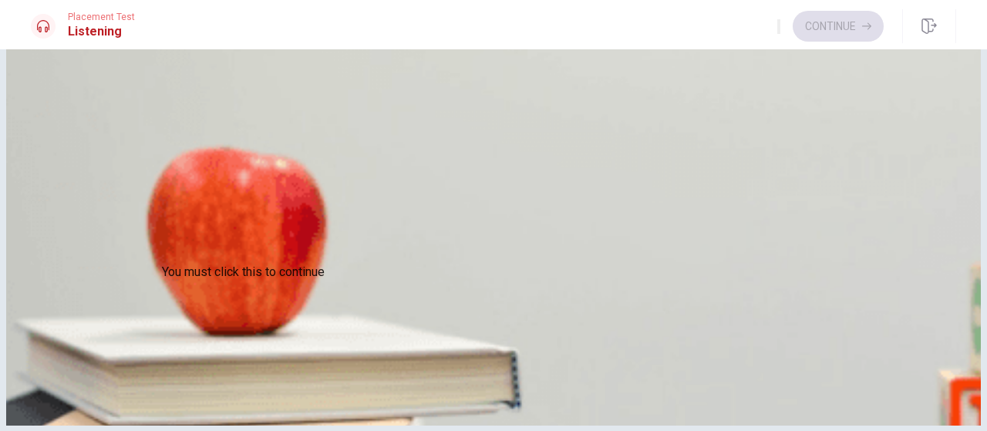
scroll to position [143, 0]
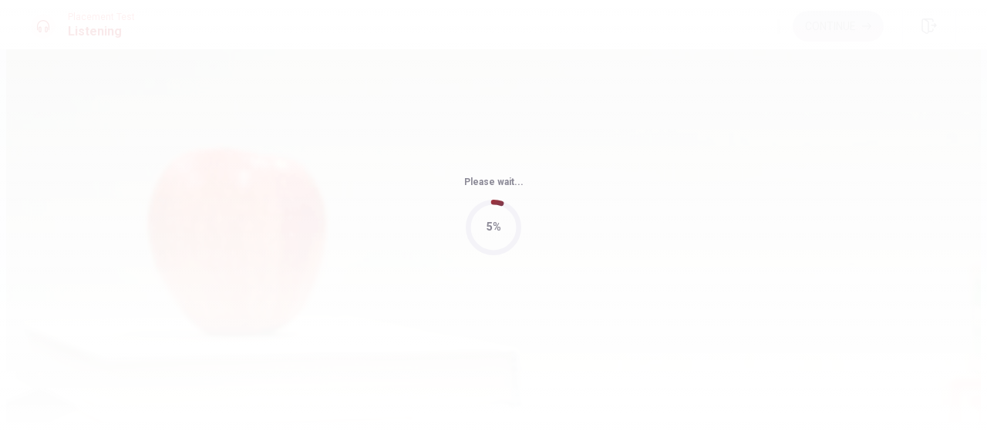
type input "46"
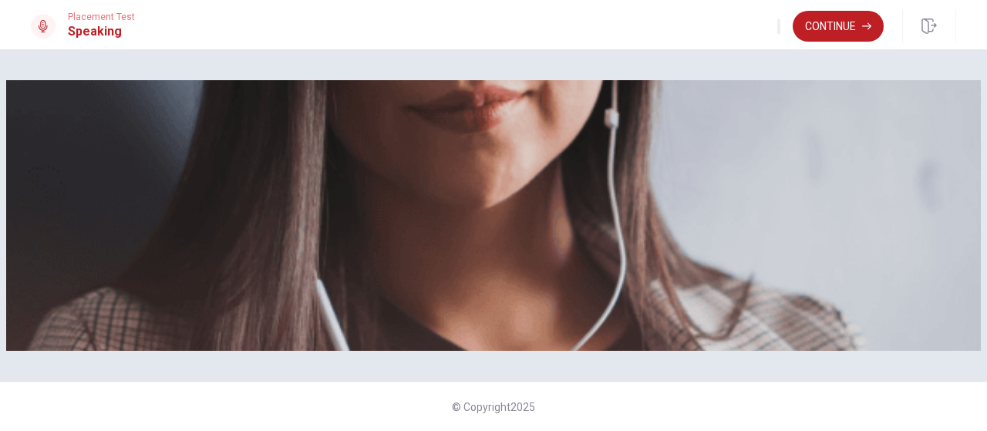
scroll to position [231, 0]
click at [343, 226] on span "Use a headset if available (recommended for best audio quality). Ensure your mi…" at bounding box center [205, 163] width 348 height 126
click at [868, 21] on button "Continue" at bounding box center [838, 26] width 91 height 31
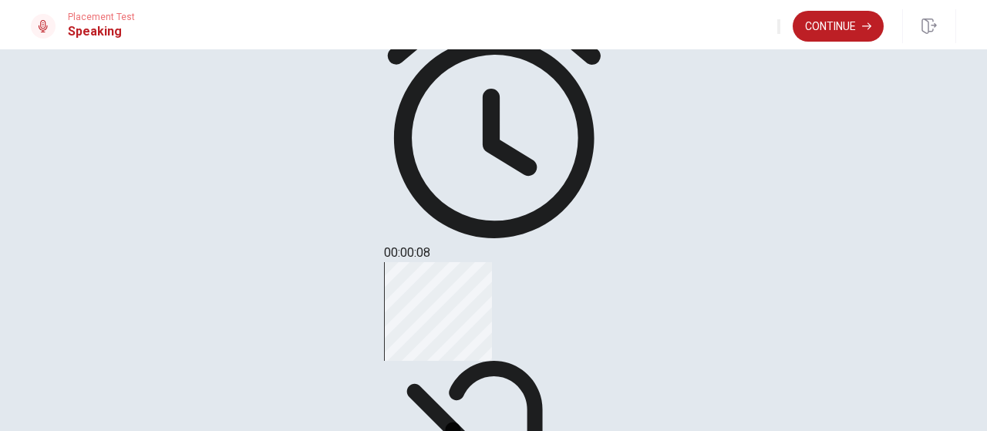
scroll to position [170, 0]
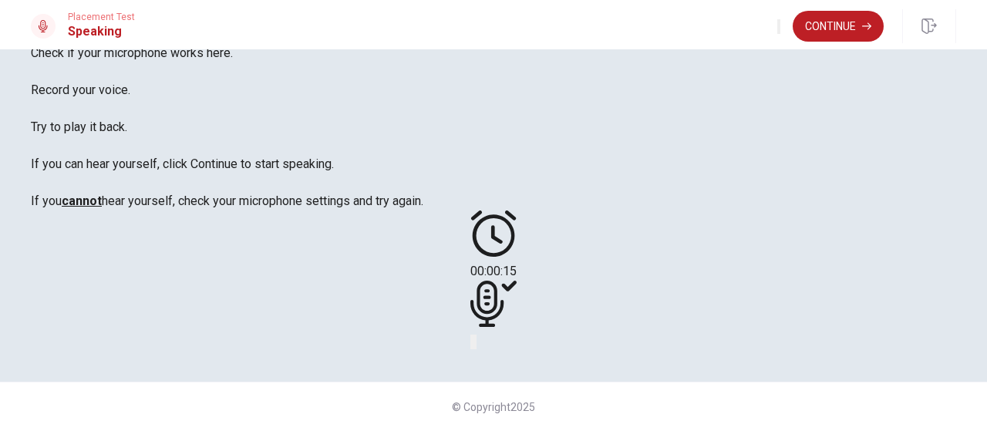
click at [477, 335] on button "Play Audio" at bounding box center [475, 342] width 3 height 15
click at [856, 35] on button "Continue" at bounding box center [838, 26] width 91 height 31
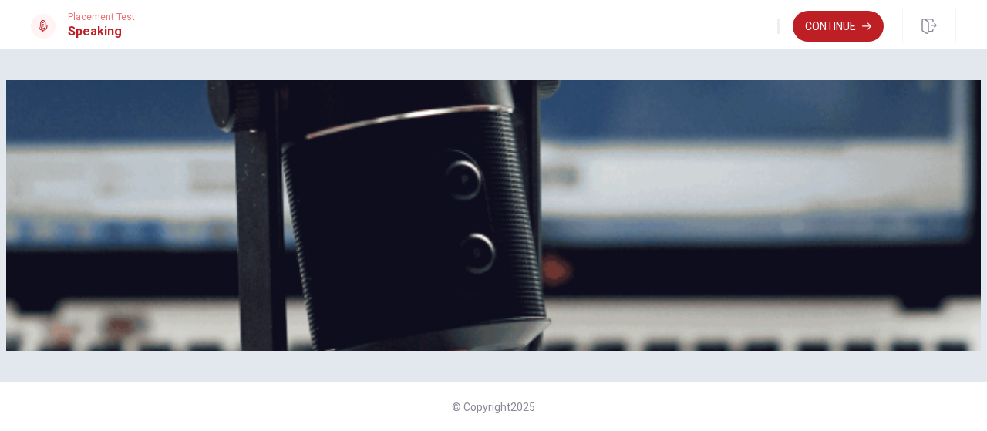
scroll to position [93, 0]
click at [840, 25] on button "Continue" at bounding box center [838, 26] width 91 height 31
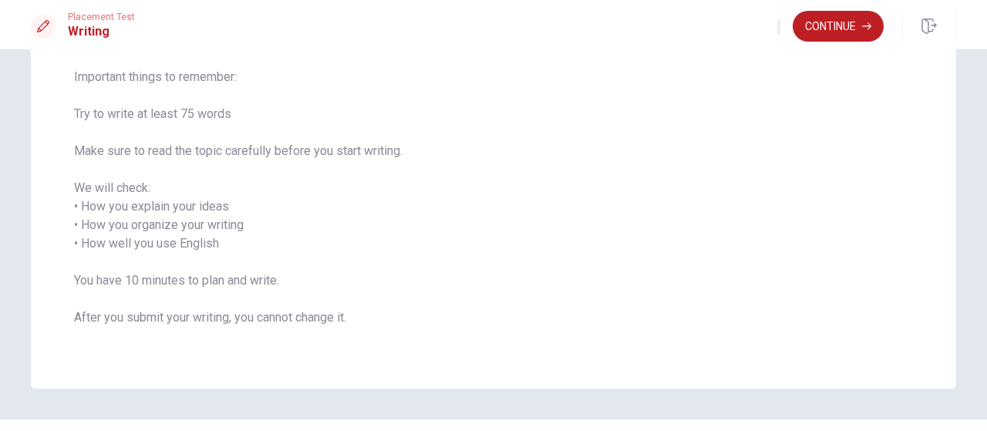
scroll to position [191, 0]
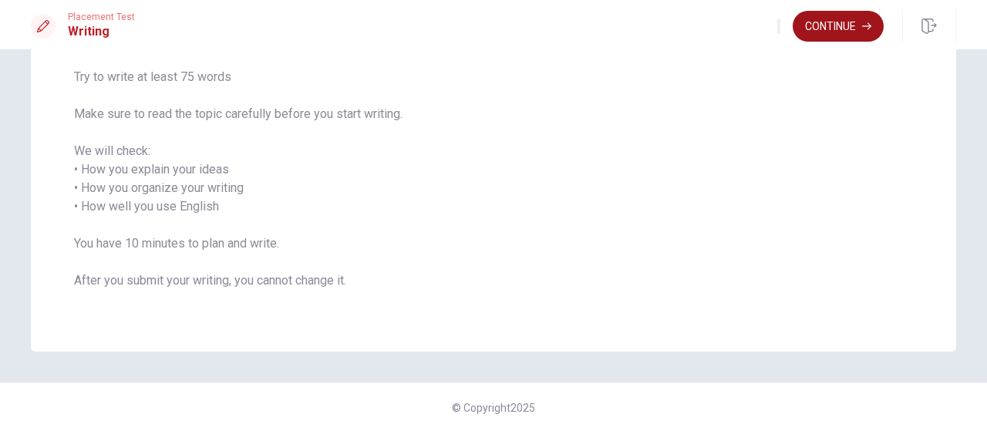
click at [846, 35] on button "Continue" at bounding box center [838, 26] width 91 height 31
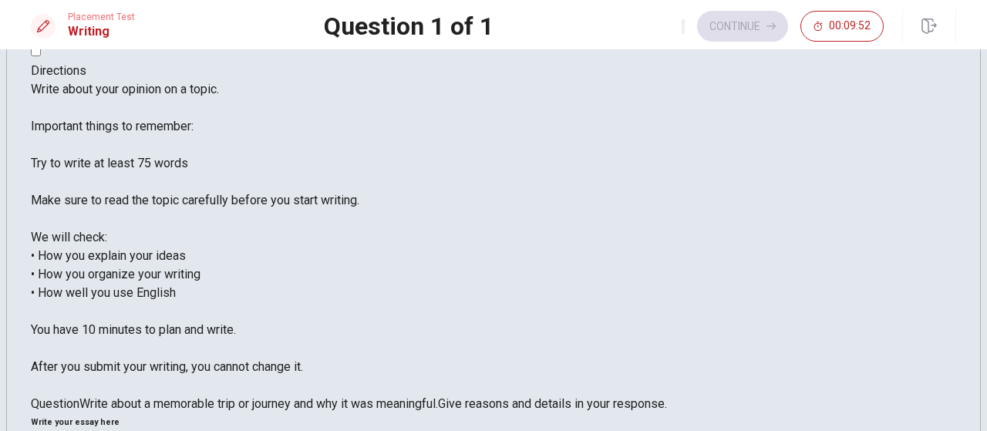
scroll to position [0, 0]
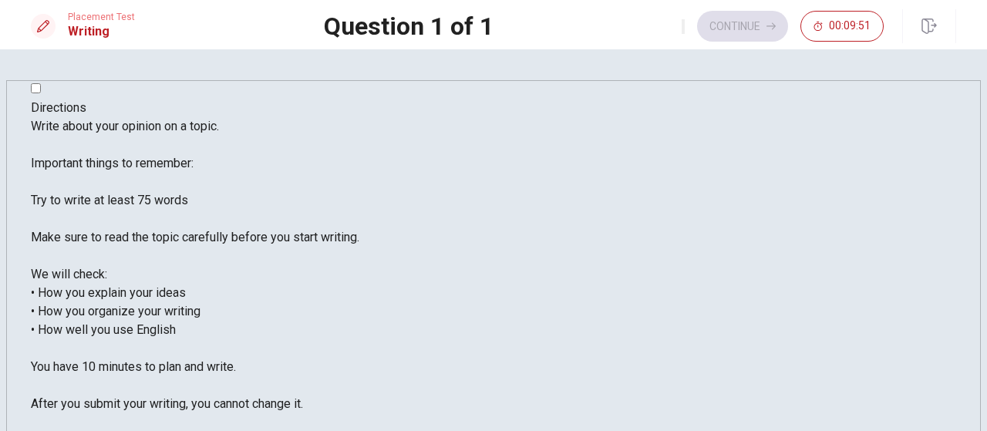
drag, startPoint x: 893, startPoint y: 247, endPoint x: 899, endPoint y: 278, distance: 32.2
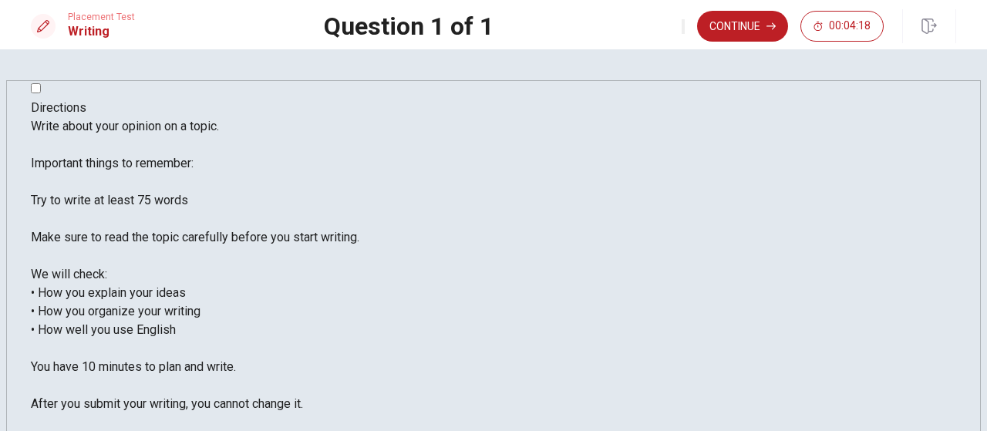
type textarea "One of my best trips around the world was a trip to [GEOGRAPHIC_DATA]. It was a…"
click at [741, 30] on button "Continue" at bounding box center [742, 26] width 91 height 31
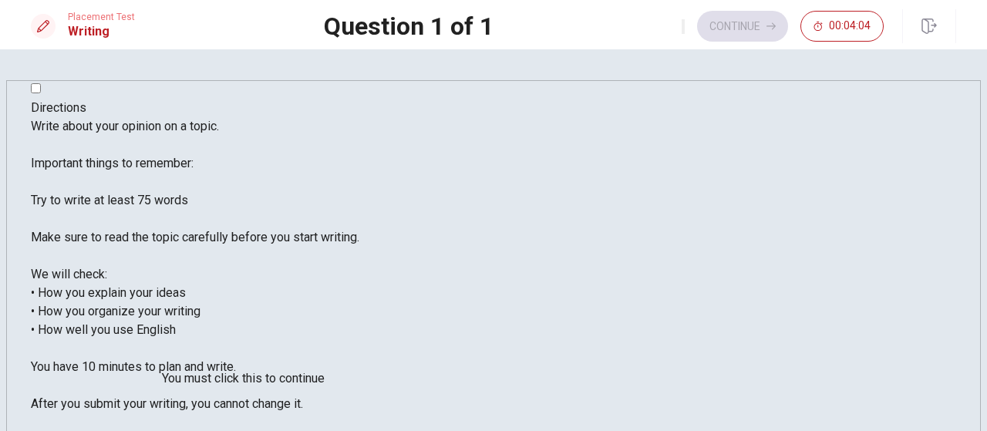
scroll to position [143, 0]
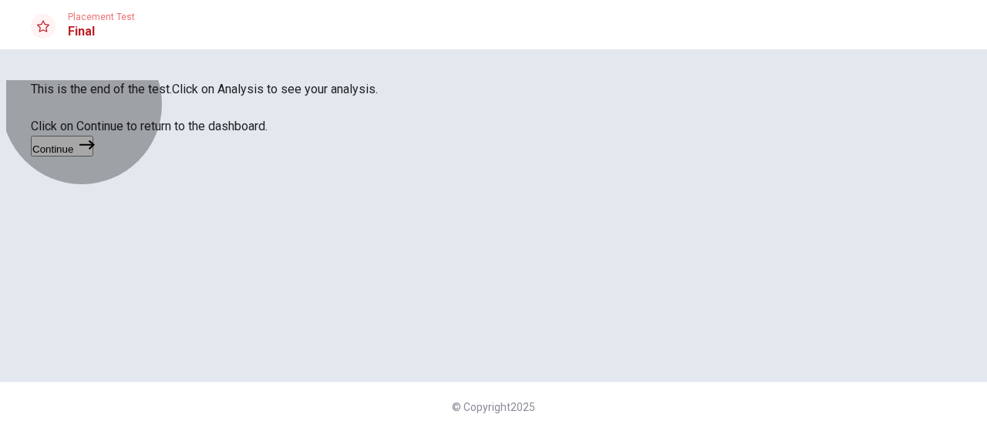
click at [95, 153] on icon "button" at bounding box center [86, 144] width 15 height 15
